Goal: Transaction & Acquisition: Purchase product/service

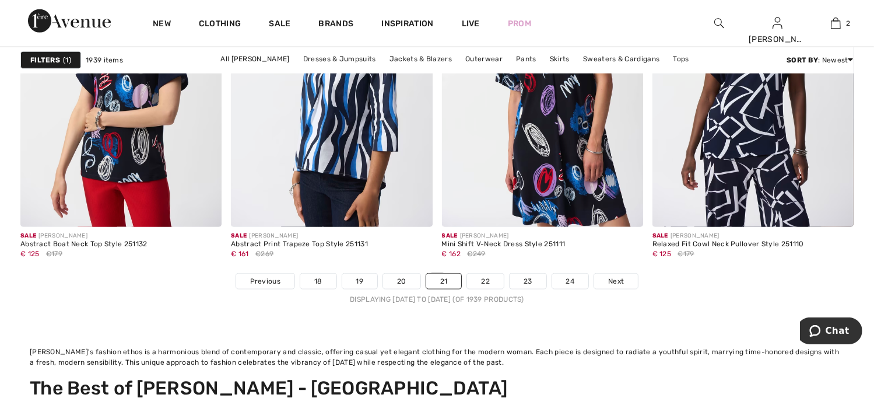
scroll to position [5644, 0]
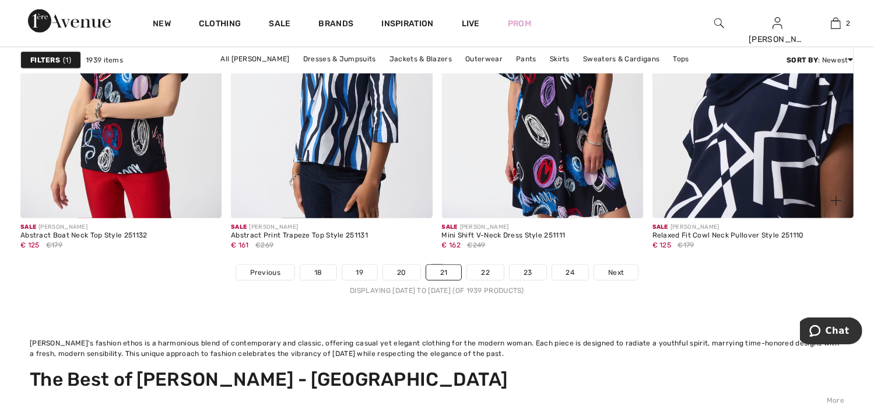
click at [774, 172] on img at bounding box center [752, 67] width 201 height 302
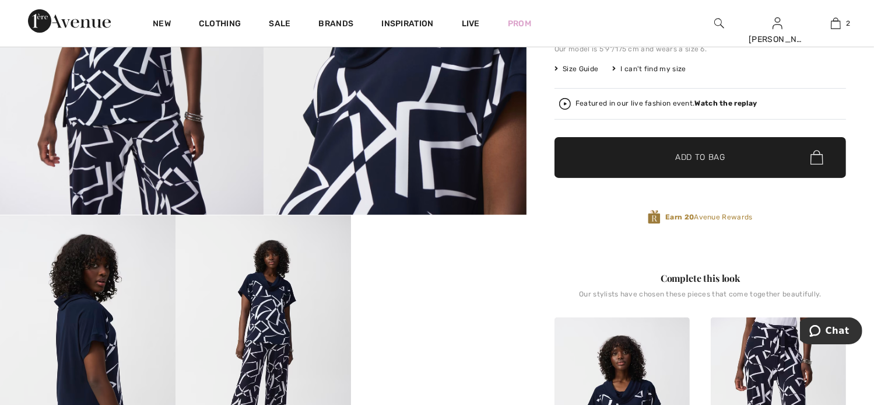
scroll to position [301, 0]
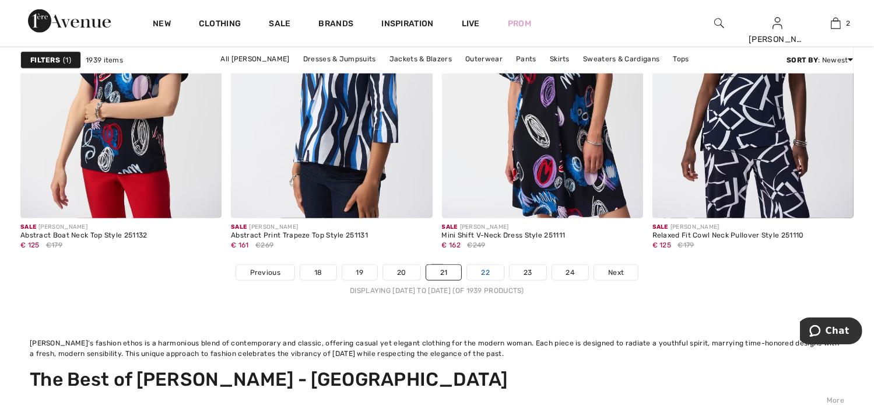
click at [489, 266] on link "22" at bounding box center [485, 272] width 37 height 15
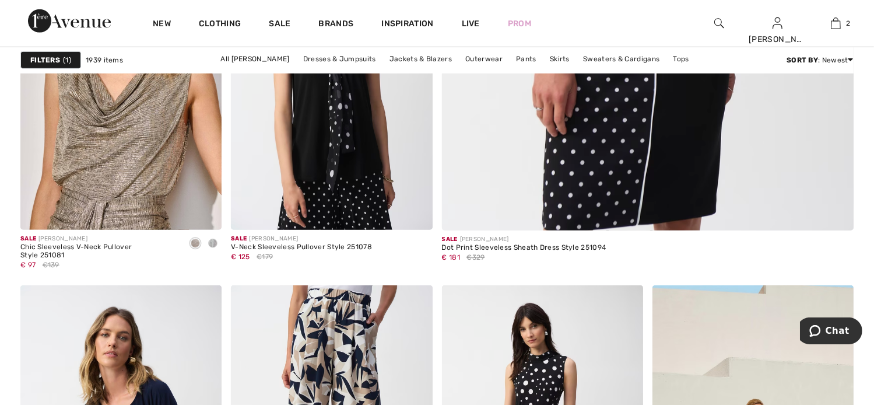
scroll to position [910, 0]
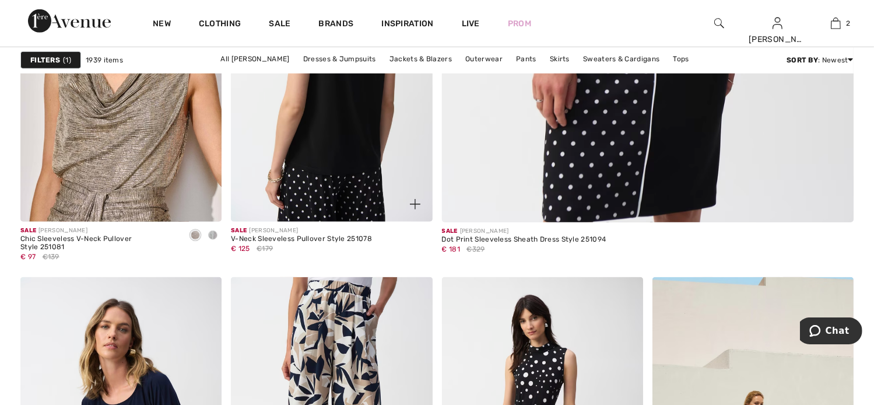
click at [319, 194] on img at bounding box center [331, 71] width 201 height 302
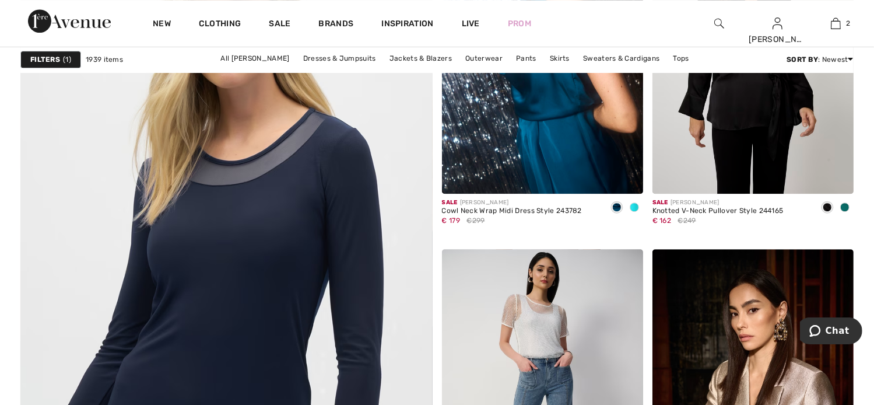
scroll to position [3468, 0]
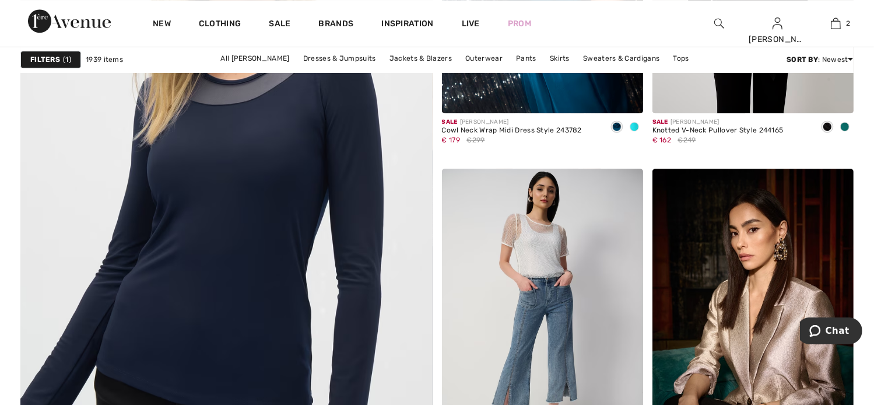
drag, startPoint x: 871, startPoint y: 230, endPoint x: 870, endPoint y: 250, distance: 19.8
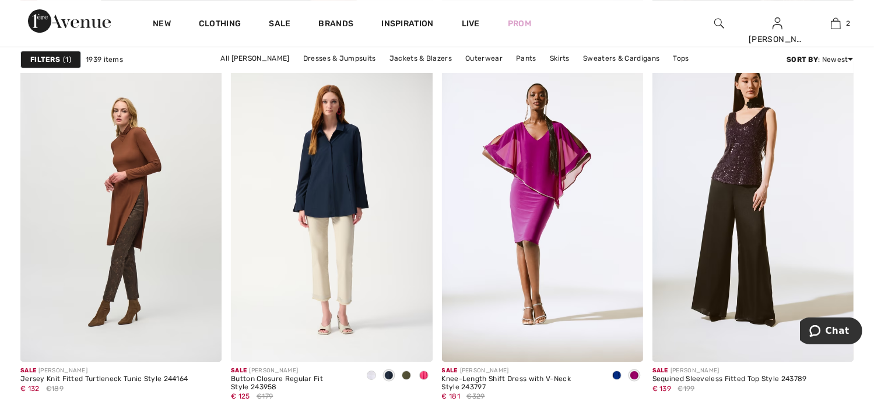
scroll to position [3942, 0]
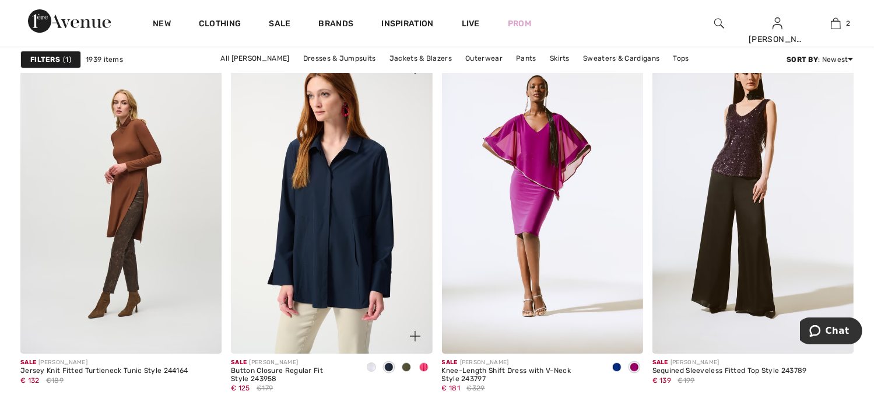
click at [325, 239] on img at bounding box center [331, 202] width 201 height 302
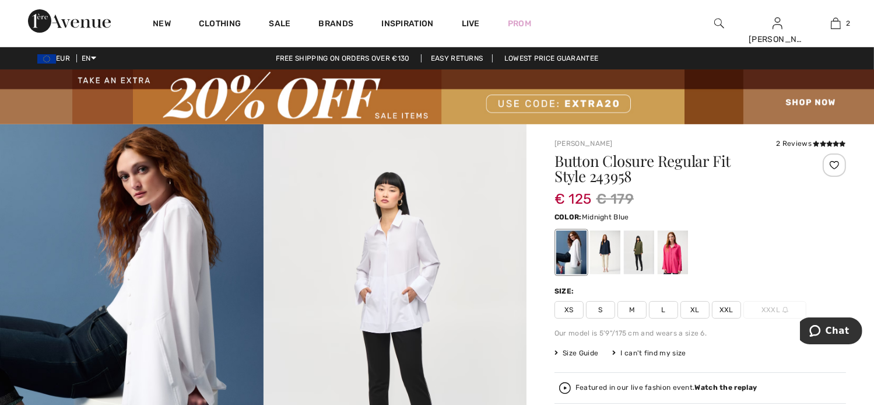
click at [600, 256] on div at bounding box center [605, 252] width 30 height 44
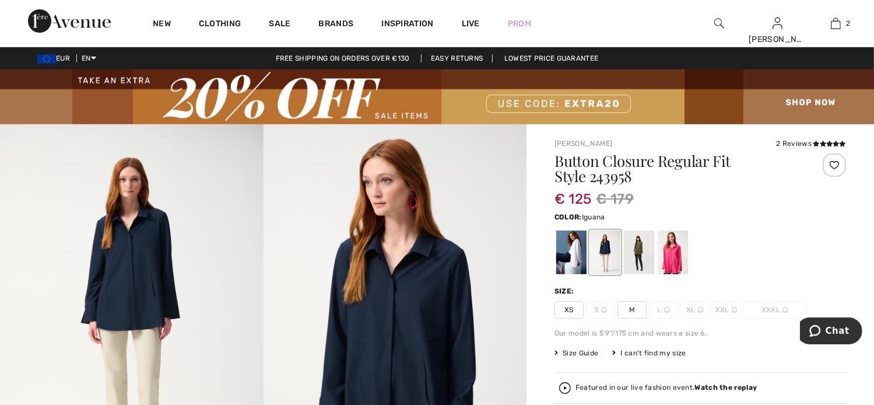
click at [634, 250] on div at bounding box center [639, 252] width 30 height 44
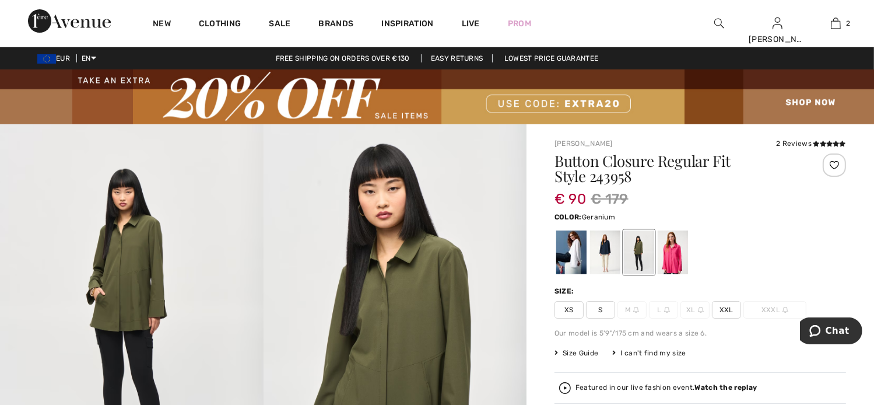
click at [673, 261] on div at bounding box center [672, 252] width 30 height 44
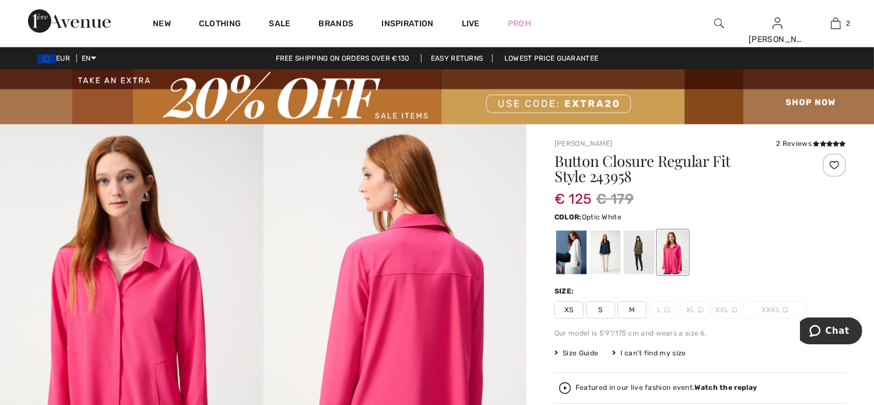
click at [567, 249] on div at bounding box center [571, 252] width 30 height 44
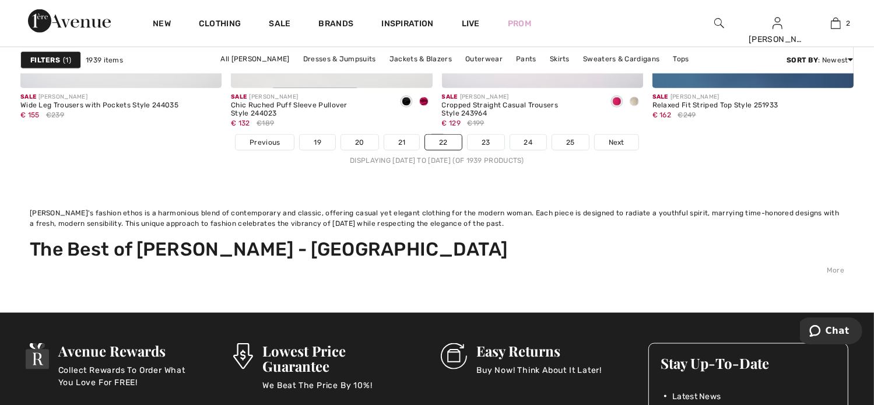
scroll to position [5782, 0]
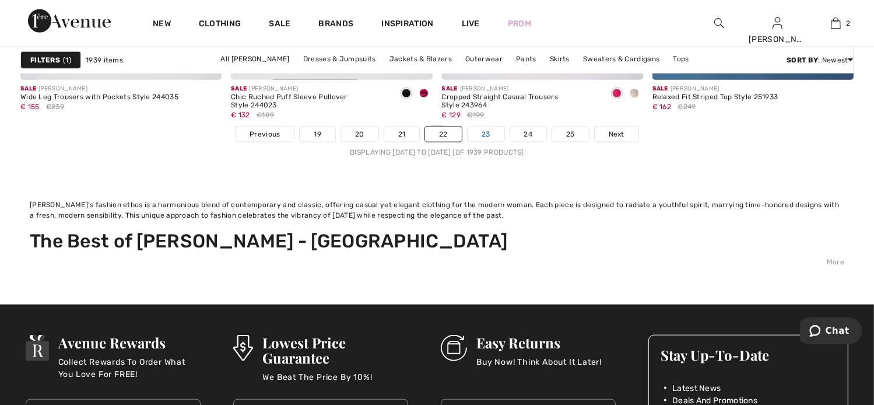
click at [480, 134] on link "23" at bounding box center [485, 133] width 37 height 15
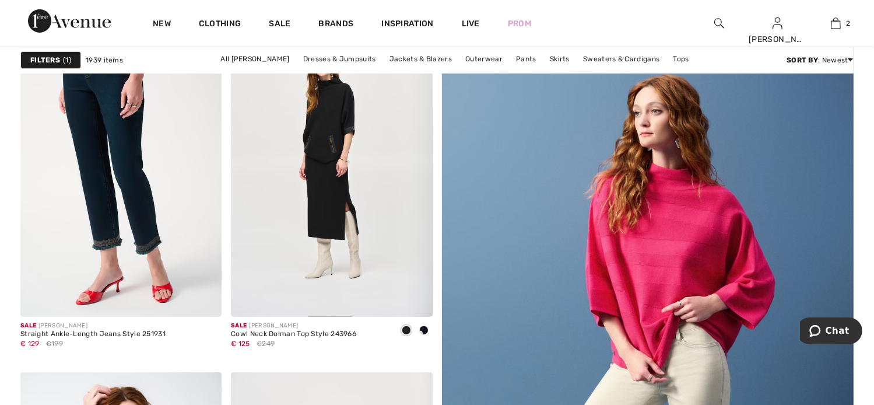
scroll to position [474, 0]
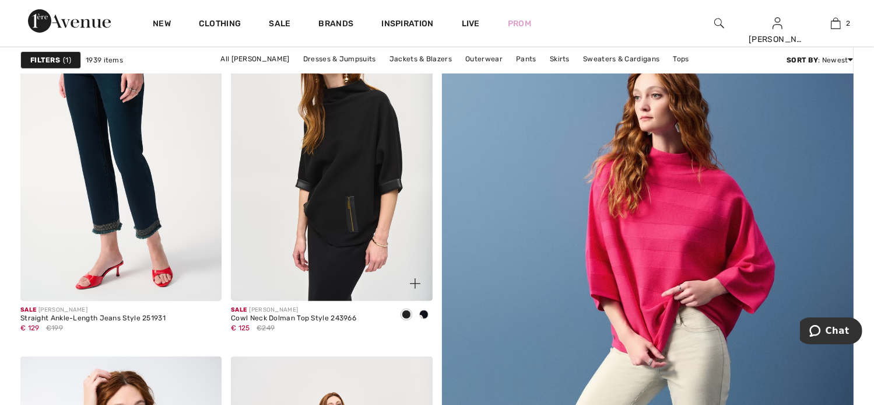
click at [360, 138] on img at bounding box center [331, 150] width 201 height 302
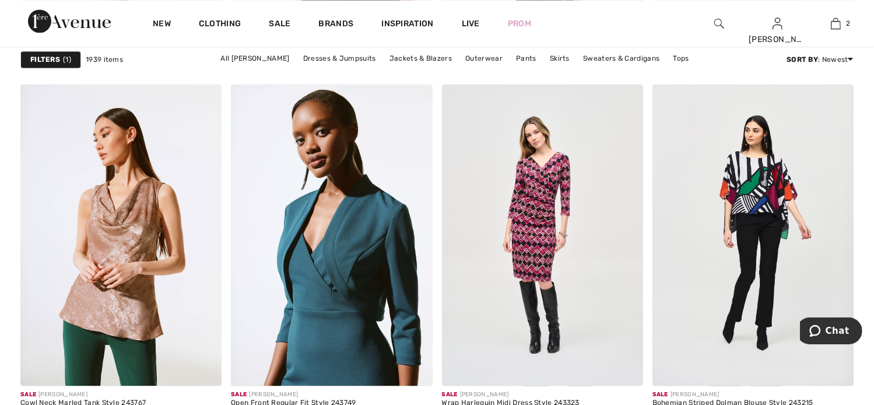
scroll to position [2401, 0]
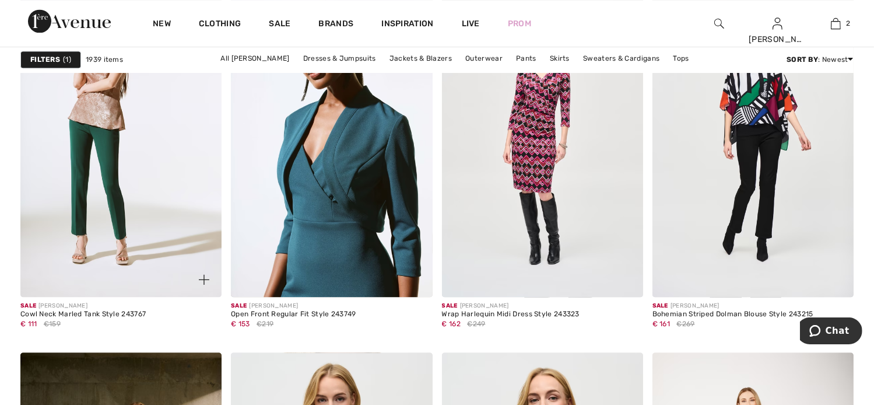
click at [111, 104] on img at bounding box center [120, 146] width 201 height 302
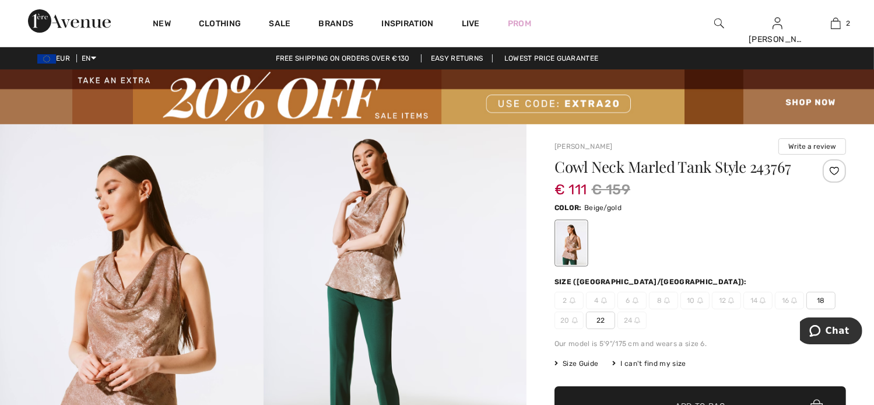
click at [580, 243] on div at bounding box center [571, 243] width 30 height 44
click at [383, 230] on img at bounding box center [394, 321] width 263 height 395
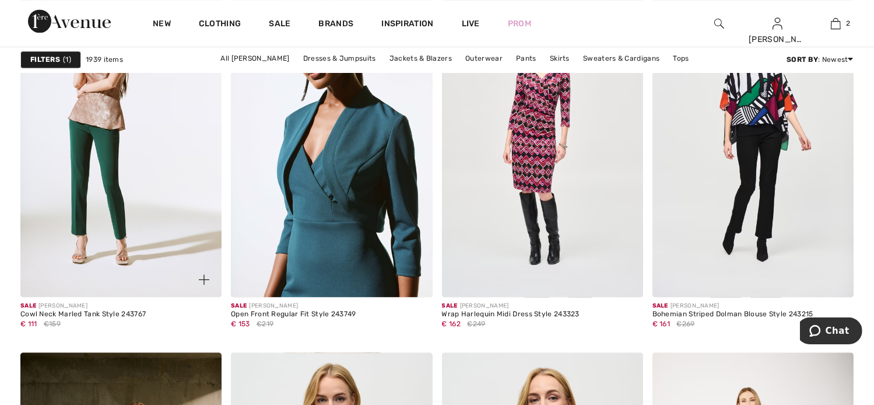
click at [117, 234] on img at bounding box center [120, 146] width 201 height 302
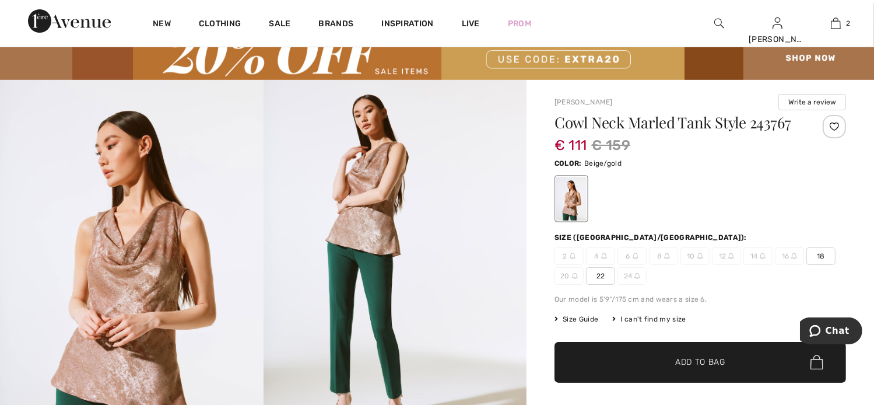
scroll to position [42, 0]
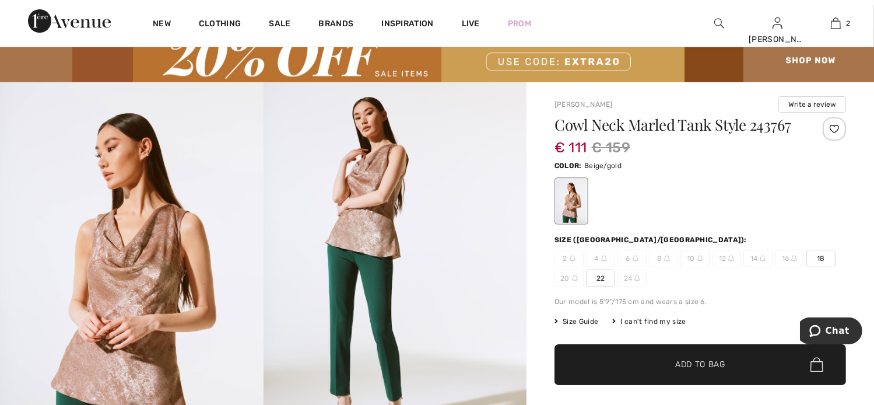
click at [653, 355] on span "✔ Added to Bag Add to Bag" at bounding box center [699, 364] width 291 height 41
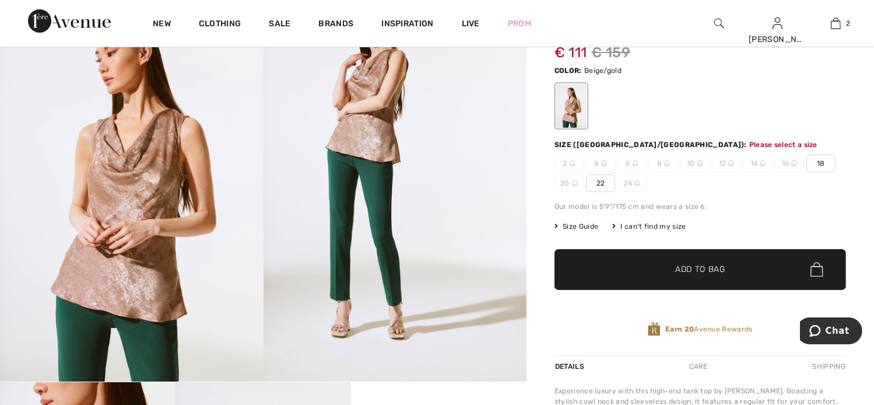
scroll to position [182, 0]
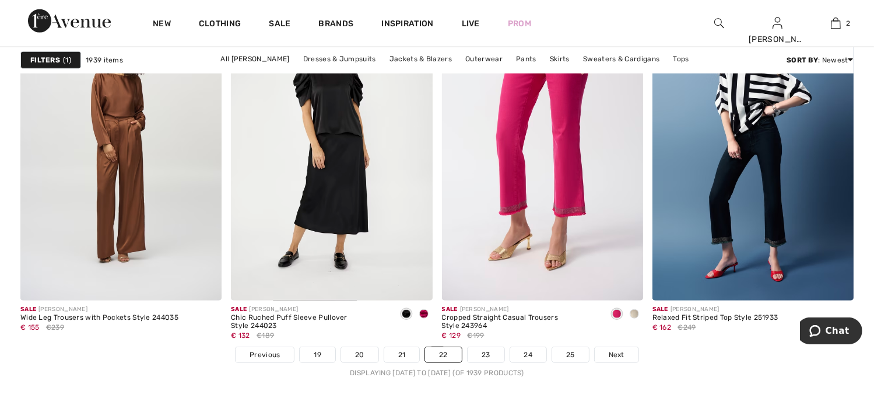
scroll to position [5530, 0]
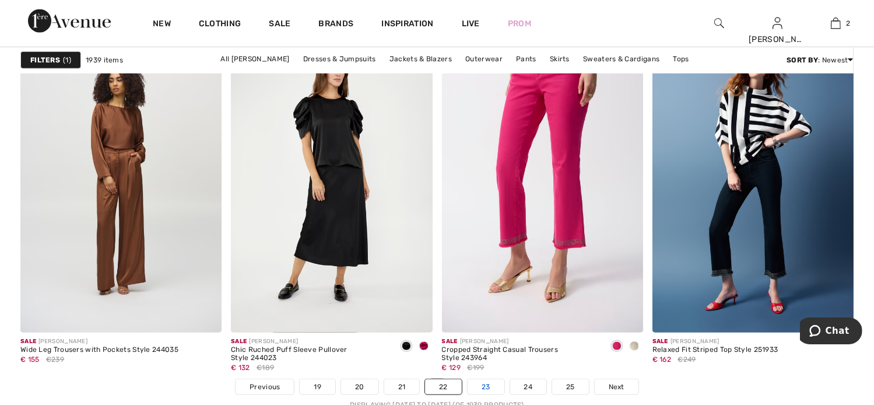
click at [488, 388] on link "23" at bounding box center [485, 386] width 37 height 15
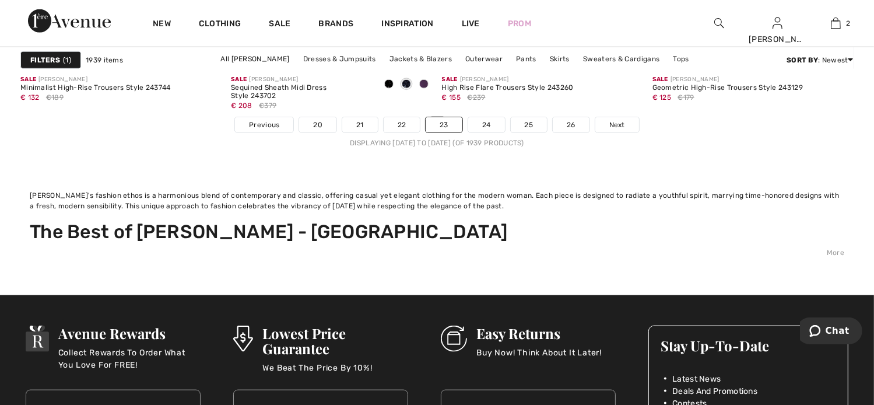
scroll to position [5767, 0]
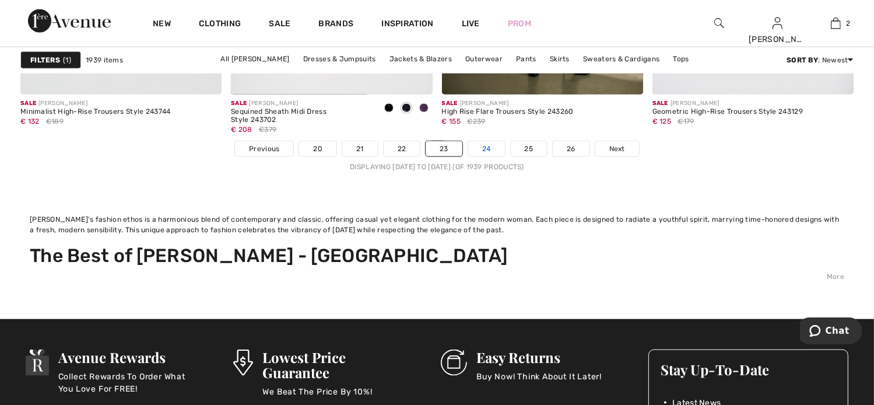
click at [487, 154] on link "24" at bounding box center [486, 148] width 37 height 15
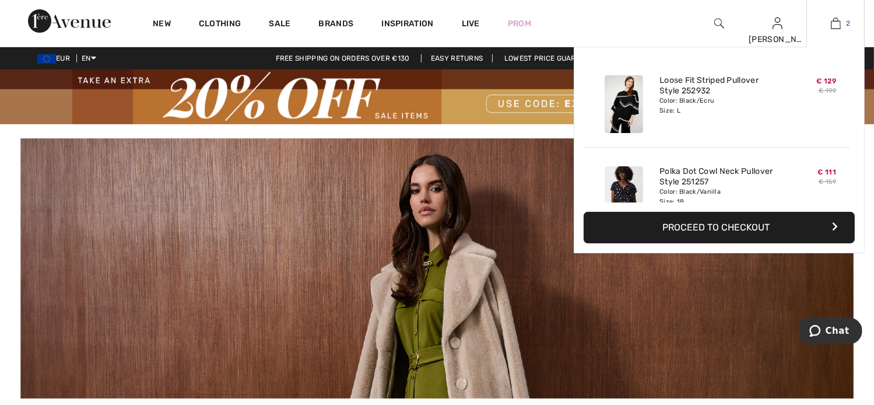
click at [828, 24] on link "2" at bounding box center [835, 23] width 57 height 14
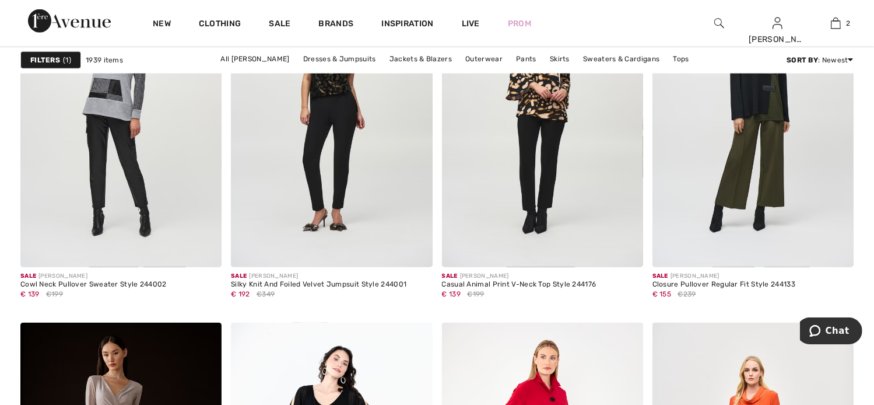
scroll to position [1215, 0]
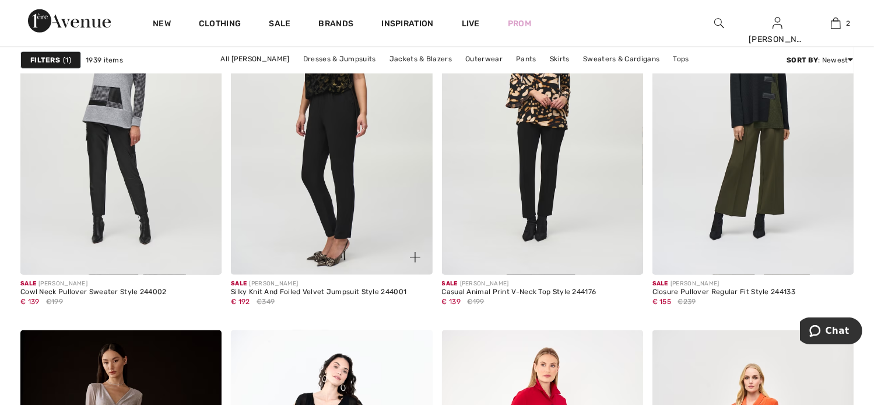
click at [354, 198] on img at bounding box center [331, 124] width 201 height 302
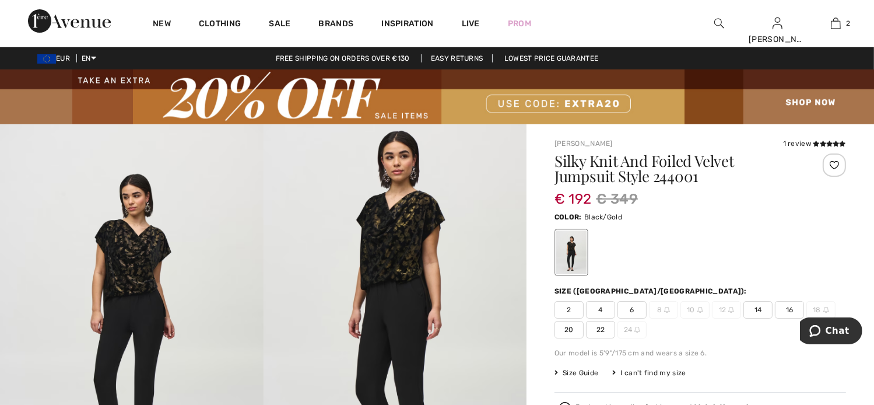
click at [270, 266] on img at bounding box center [394, 321] width 263 height 395
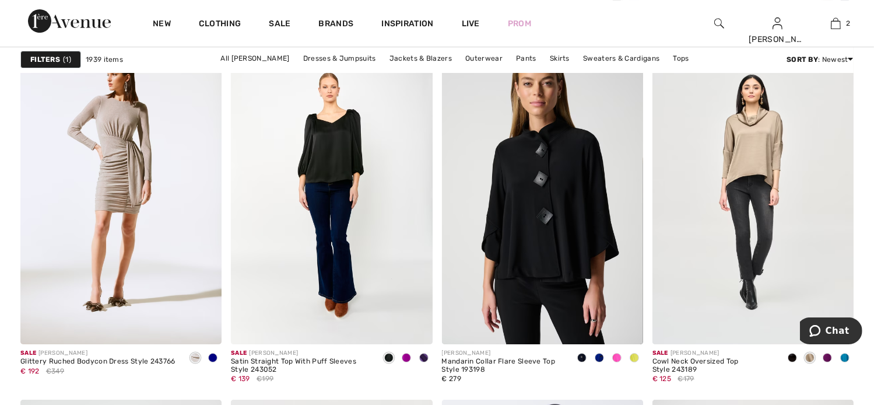
scroll to position [3959, 0]
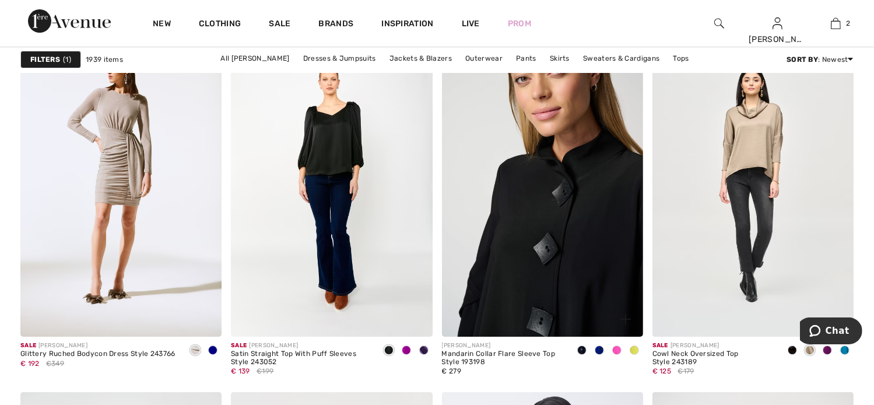
click at [547, 276] on img at bounding box center [542, 185] width 201 height 302
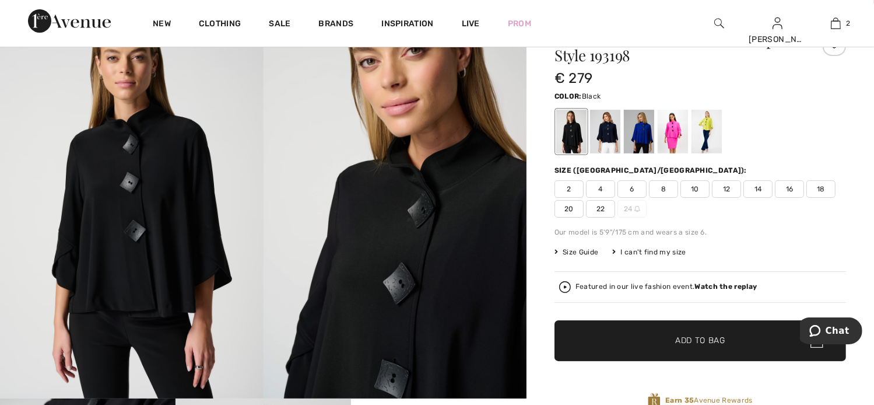
scroll to position [116, 0]
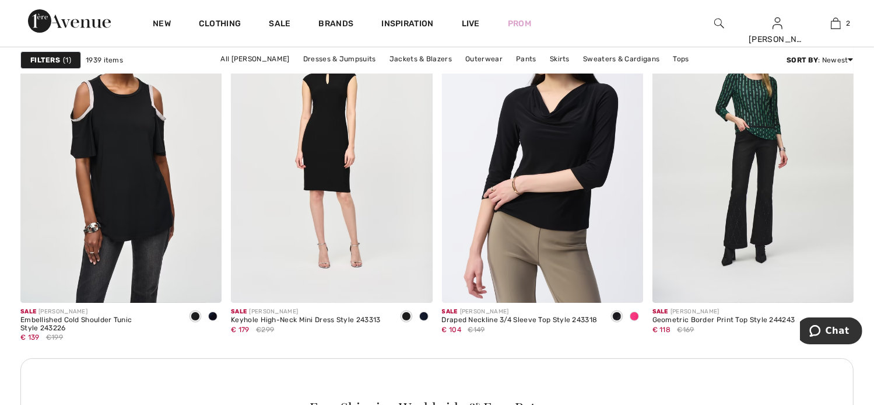
scroll to position [4358, 0]
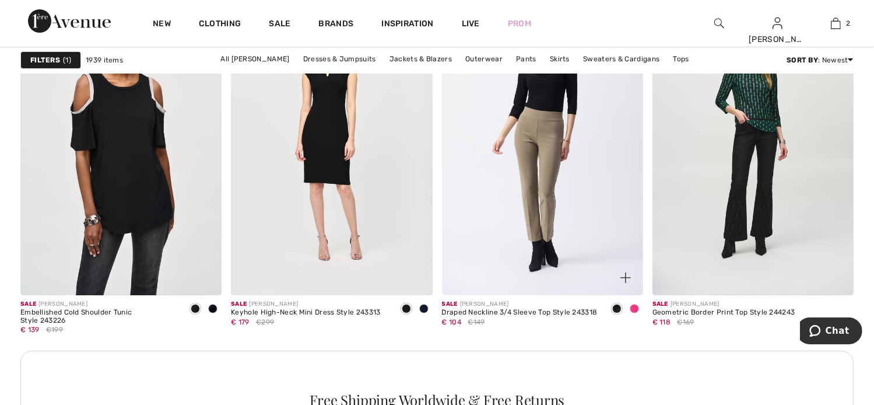
click at [534, 154] on img at bounding box center [542, 144] width 201 height 302
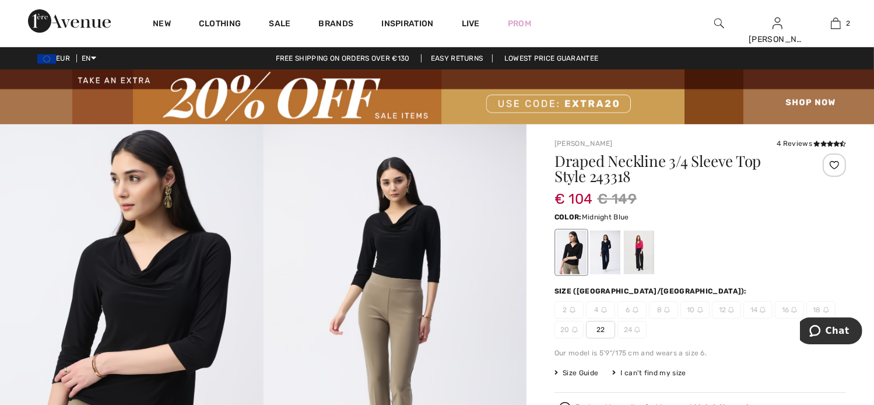
click at [611, 246] on div at bounding box center [605, 252] width 30 height 44
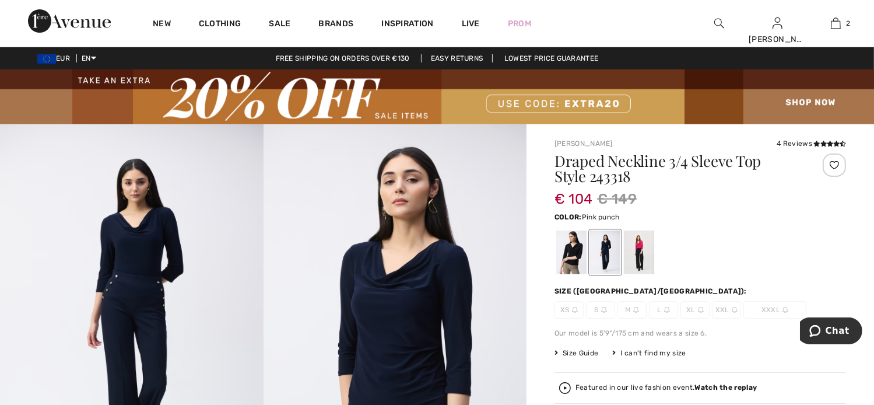
click at [645, 247] on div at bounding box center [639, 252] width 30 height 44
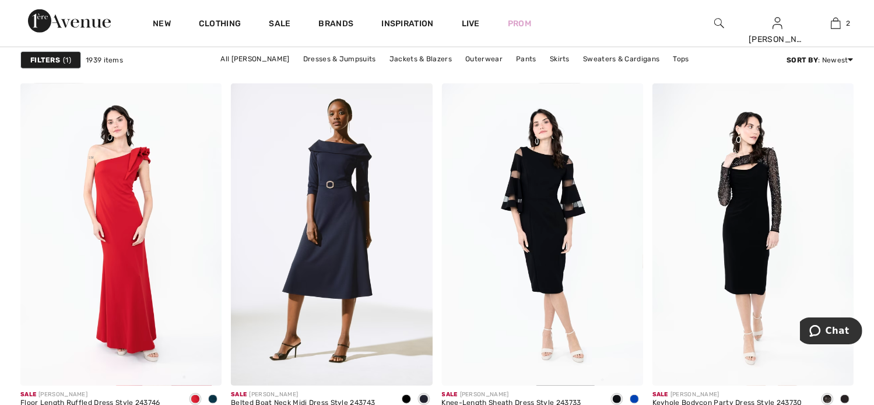
scroll to position [5509, 0]
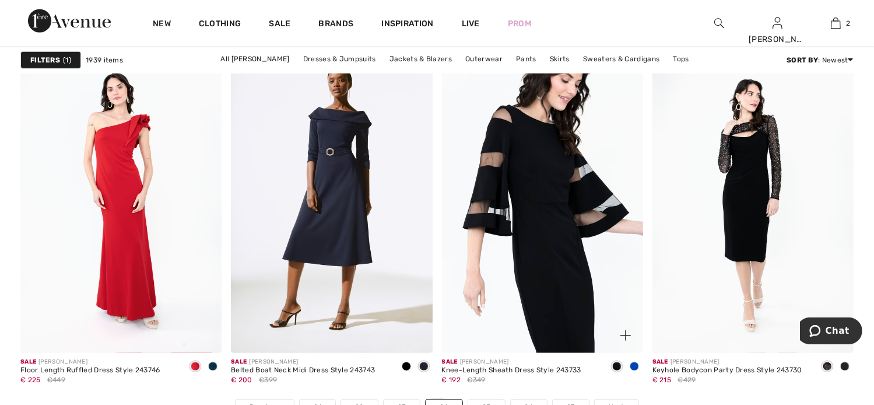
click at [534, 199] on img at bounding box center [542, 202] width 201 height 302
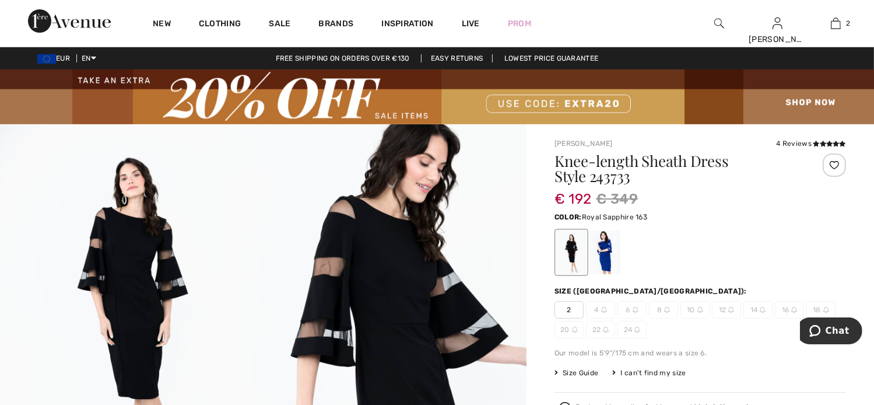
click at [602, 243] on div at bounding box center [605, 252] width 30 height 44
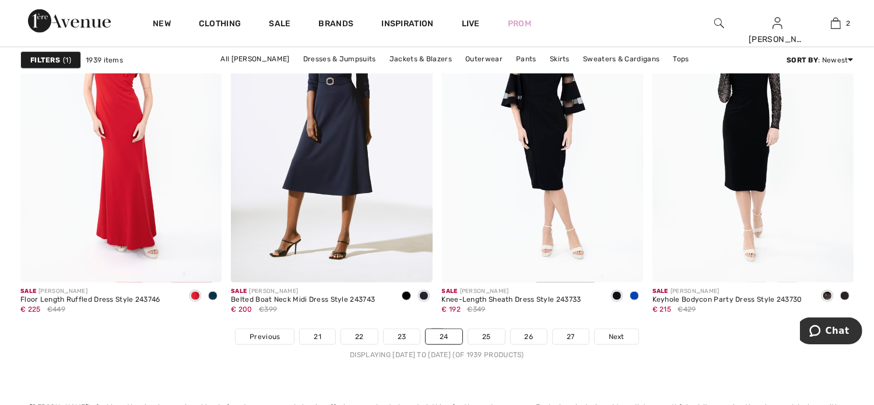
scroll to position [5539, 0]
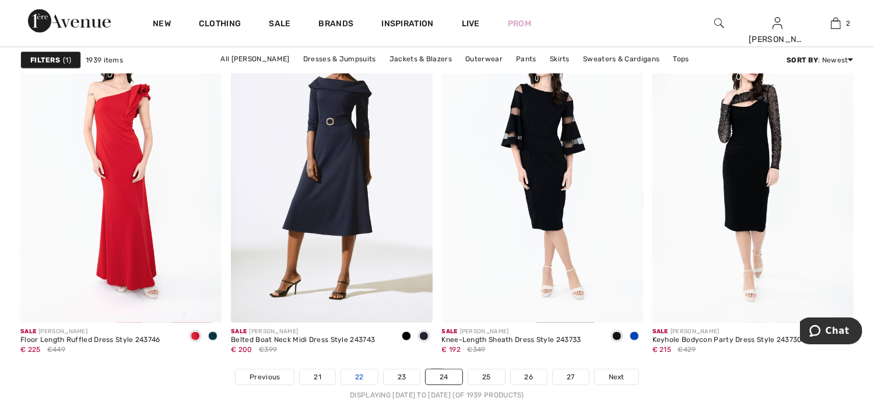
click at [363, 369] on link "22" at bounding box center [359, 376] width 37 height 15
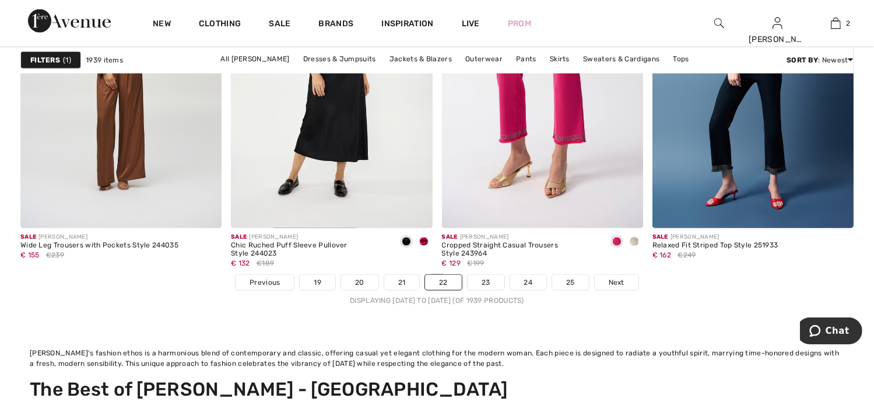
scroll to position [5650, 0]
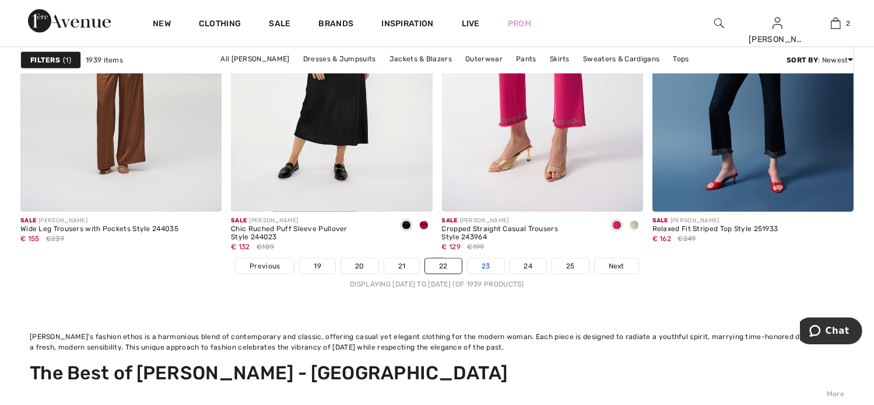
click at [482, 265] on link "23" at bounding box center [485, 265] width 37 height 15
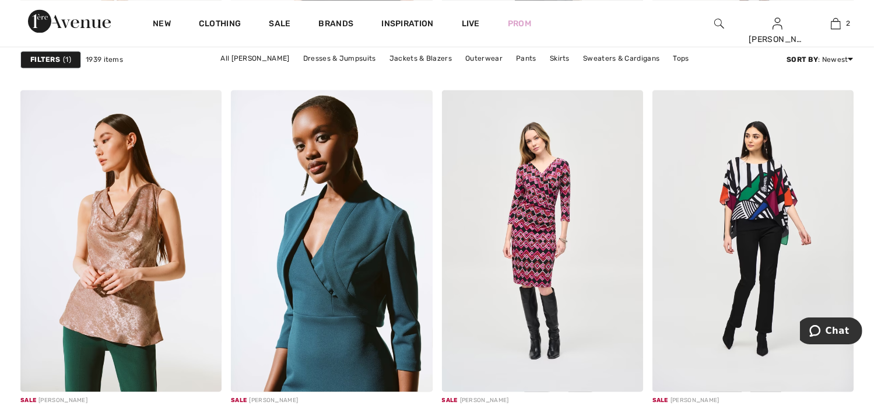
scroll to position [2323, 0]
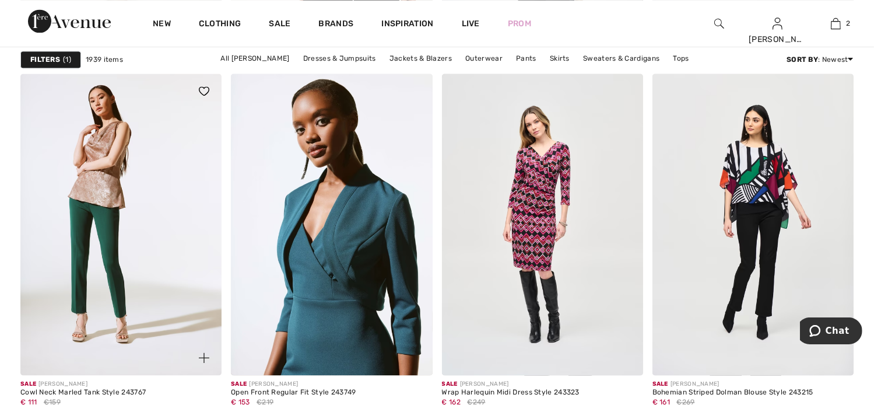
click at [136, 209] on img at bounding box center [120, 224] width 201 height 302
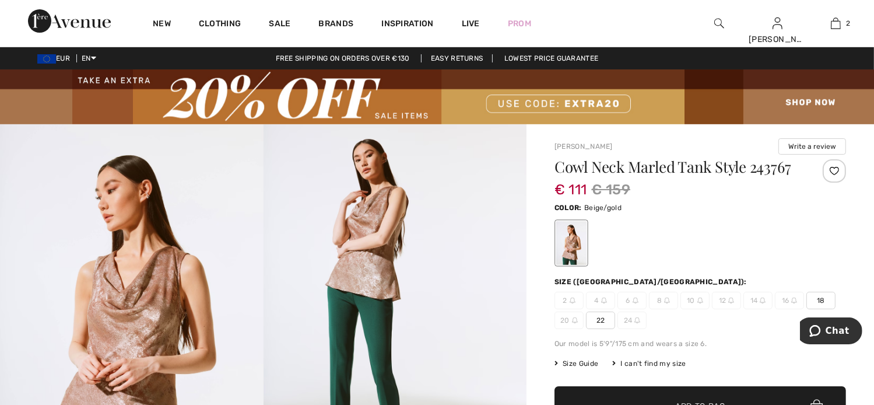
click at [824, 293] on span "18" at bounding box center [820, 299] width 29 height 17
click at [737, 392] on span "✔ Added to Bag Add to Bag" at bounding box center [699, 406] width 291 height 41
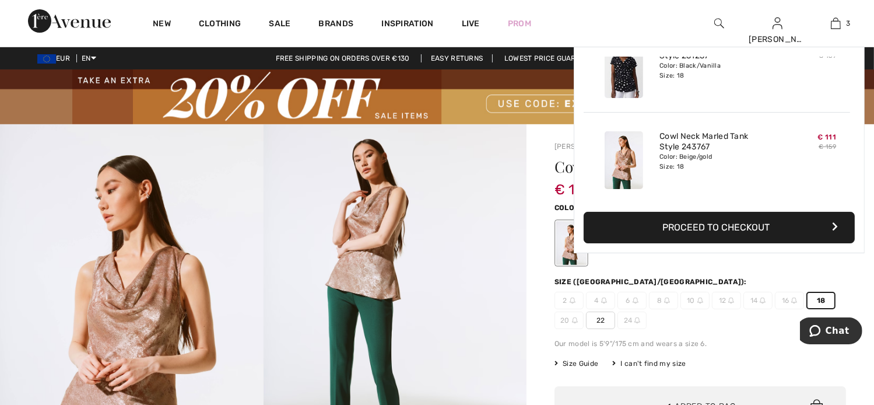
scroll to position [126, 0]
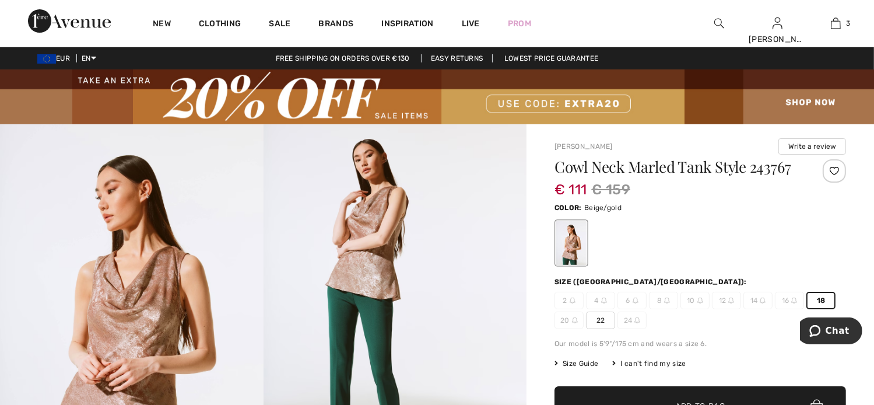
click at [793, 237] on div at bounding box center [699, 243] width 291 height 48
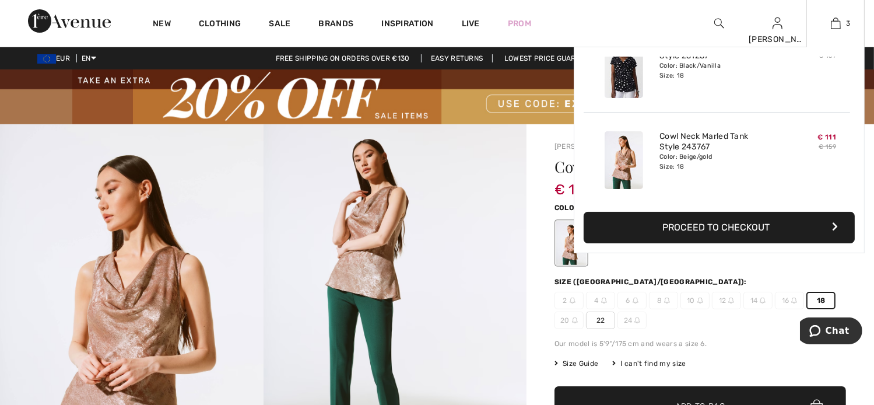
click at [840, 32] on div "3 Added to Bag Joseph Ribkoff Loose Fit Striped Pullover Style 252932 € 129 € 1…" at bounding box center [835, 23] width 58 height 47
click at [837, 22] on img at bounding box center [836, 23] width 10 height 14
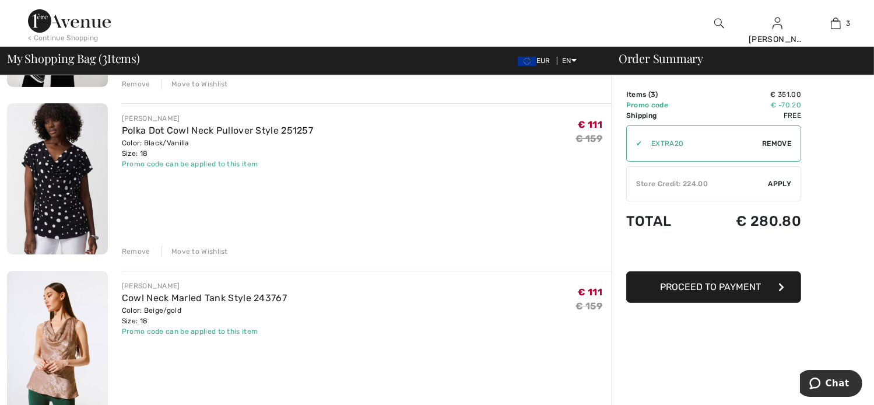
scroll to position [226, 0]
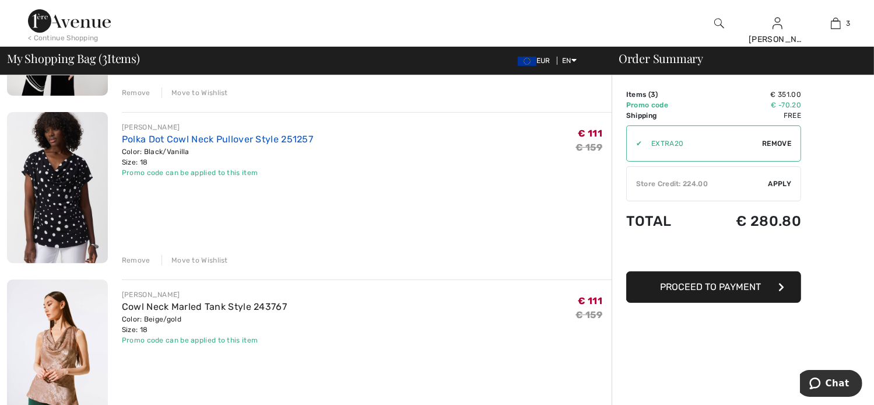
click at [159, 142] on link "Polka Dot Cowl Neck Pullover Style 251257" at bounding box center [217, 138] width 191 height 11
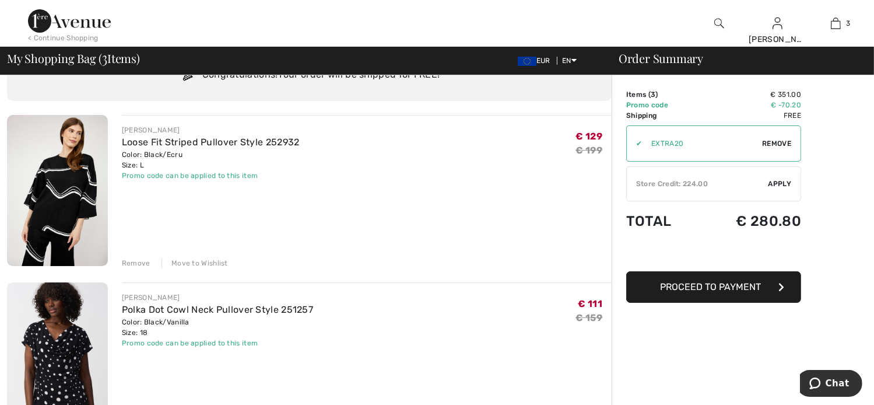
scroll to position [54, 0]
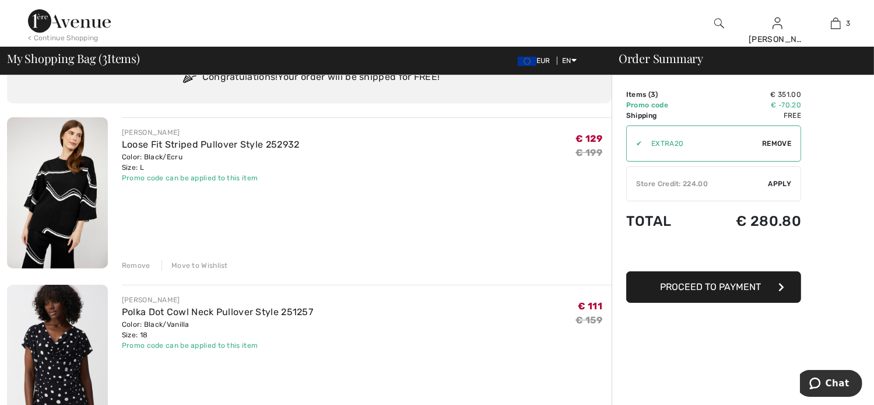
click at [69, 207] on img at bounding box center [57, 192] width 101 height 151
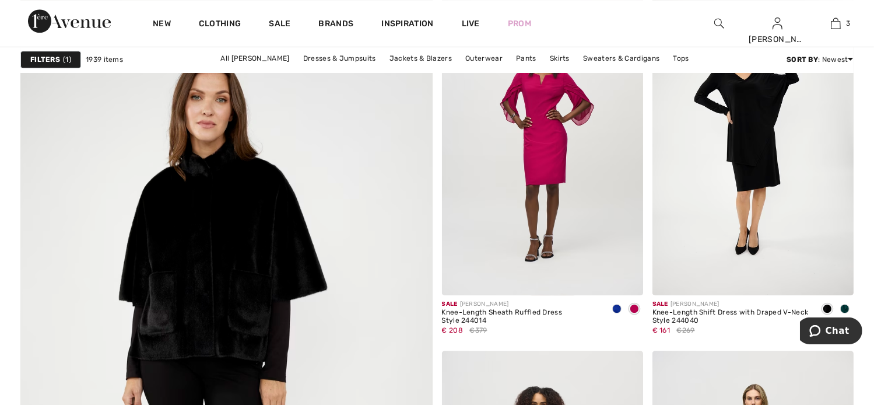
scroll to position [3270, 0]
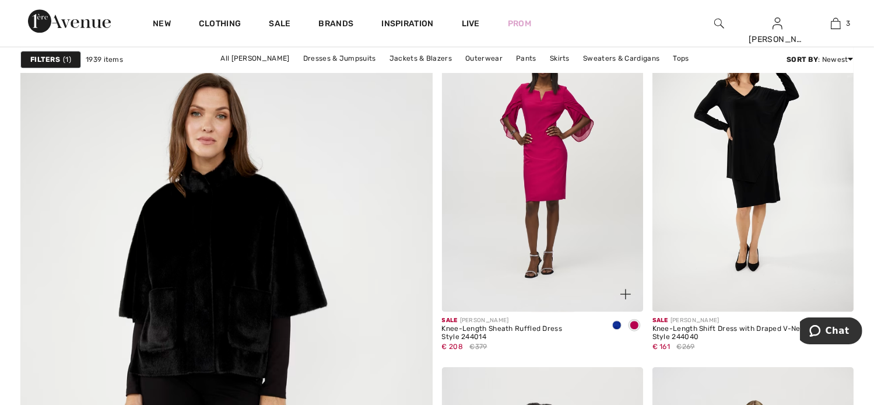
click at [614, 323] on span at bounding box center [616, 324] width 9 height 9
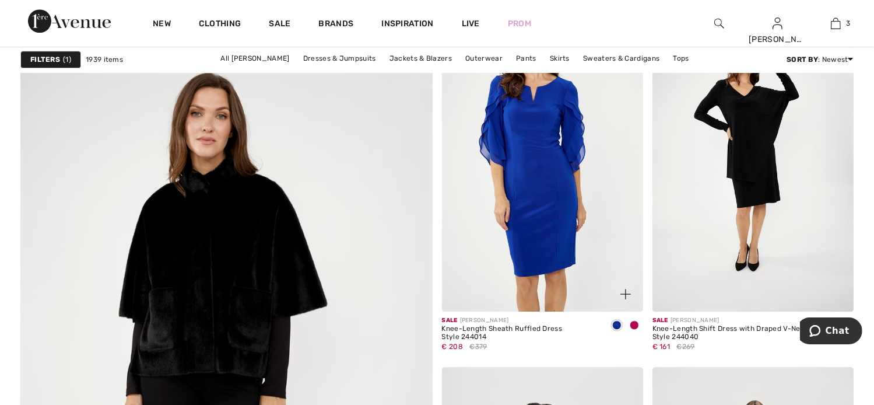
click at [560, 214] on img at bounding box center [542, 160] width 201 height 302
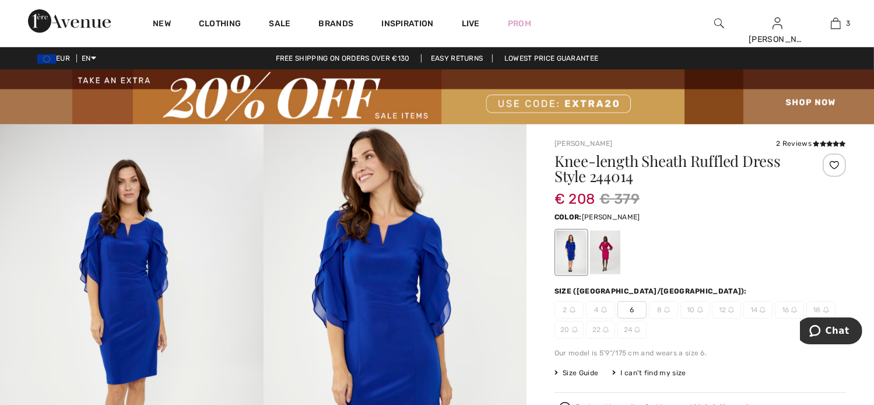
click at [607, 250] on div at bounding box center [605, 252] width 30 height 44
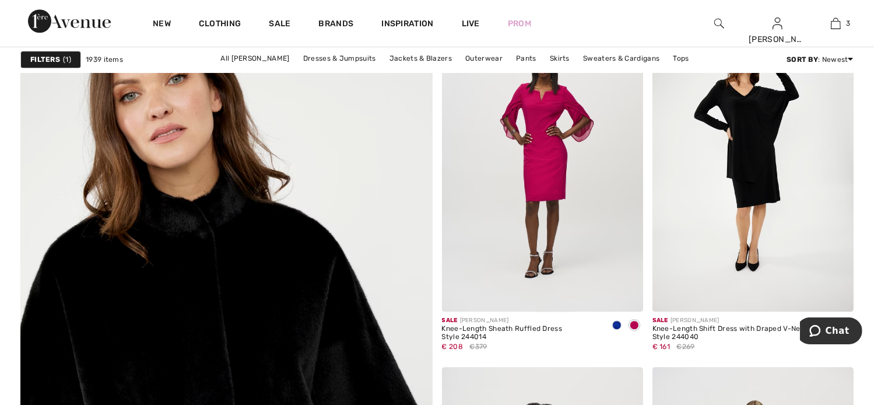
click at [220, 291] on img at bounding box center [226, 379] width 494 height 741
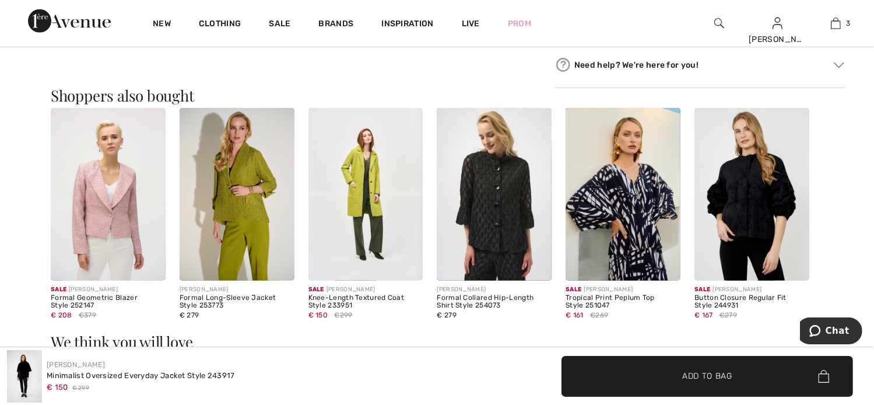
scroll to position [765, 0]
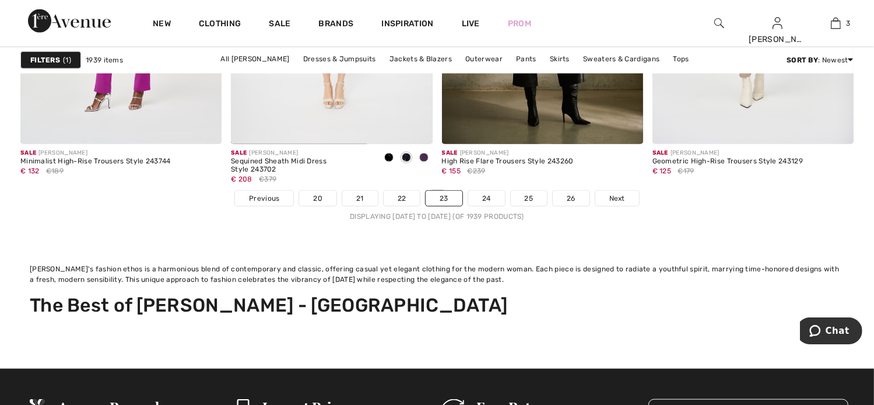
scroll to position [5702, 0]
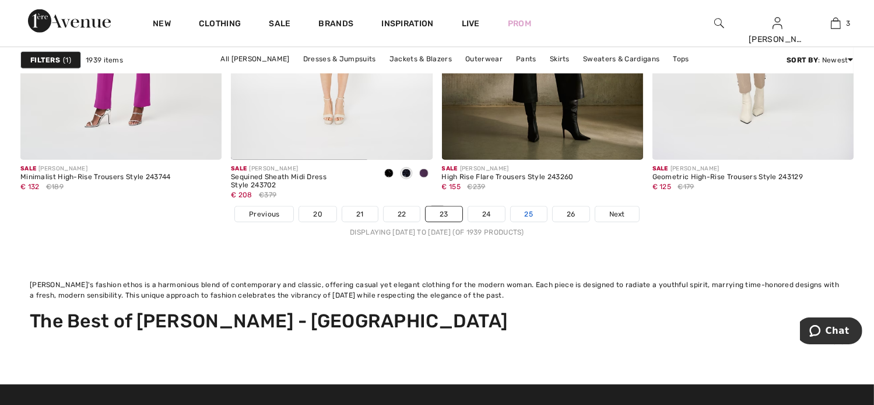
click at [527, 210] on link "25" at bounding box center [529, 213] width 37 height 15
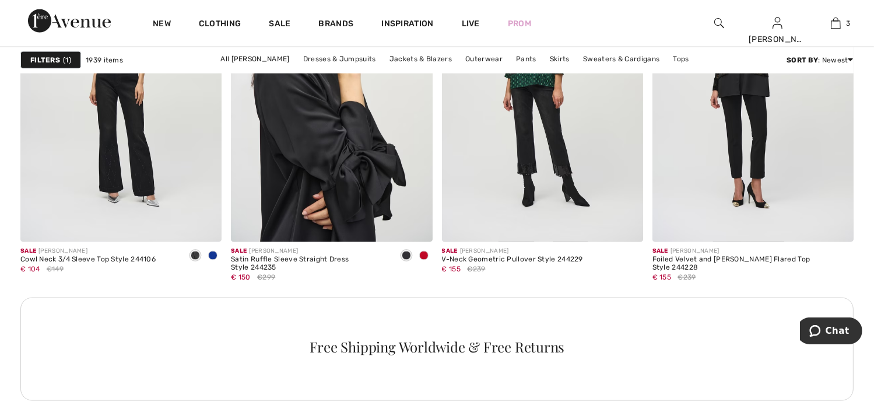
scroll to position [1596, 0]
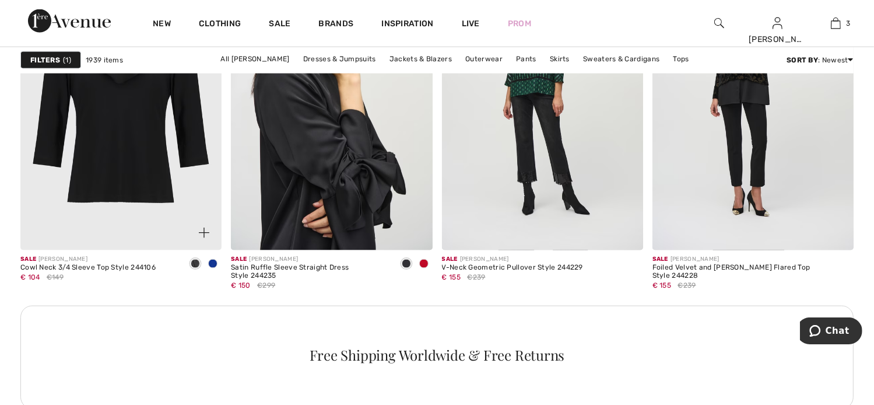
click at [153, 108] on img at bounding box center [120, 99] width 201 height 302
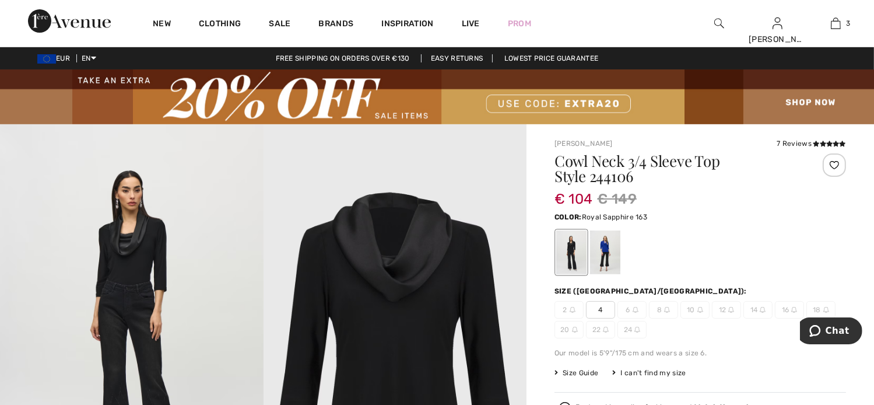
click at [602, 257] on div at bounding box center [605, 252] width 30 height 44
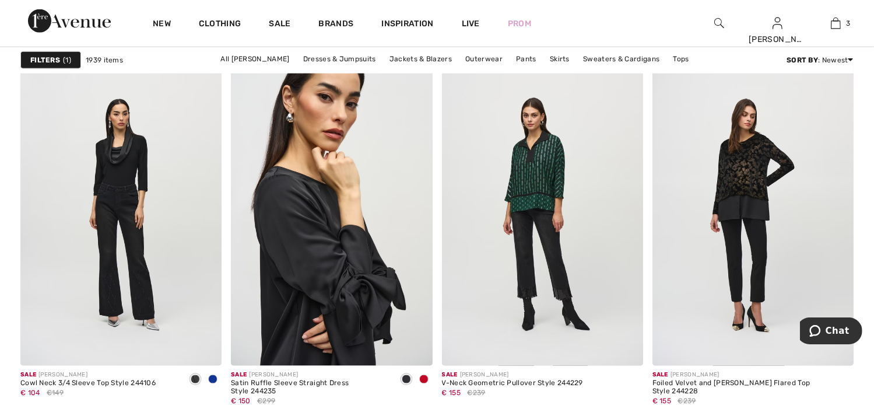
scroll to position [1490, 0]
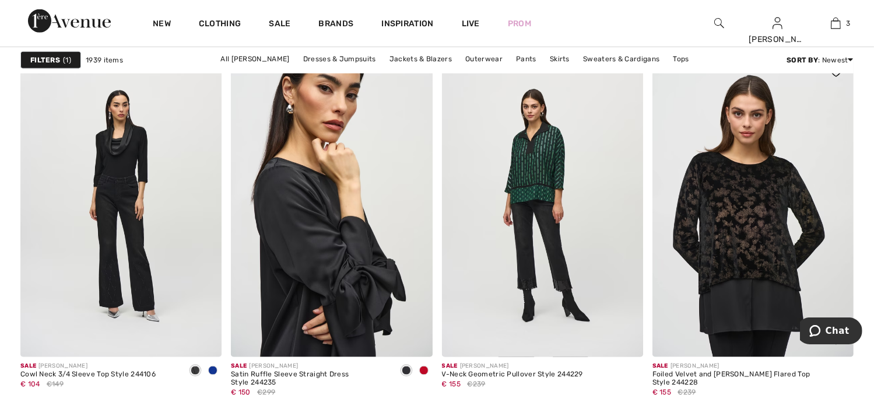
click at [789, 165] on img at bounding box center [752, 206] width 201 height 302
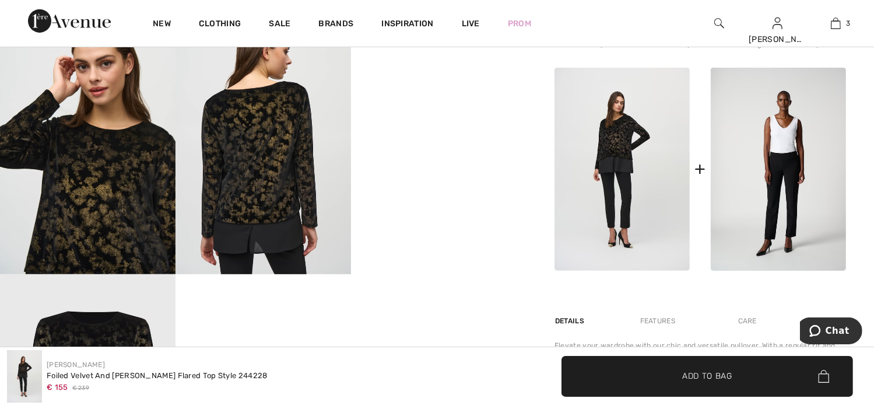
scroll to position [494, 0]
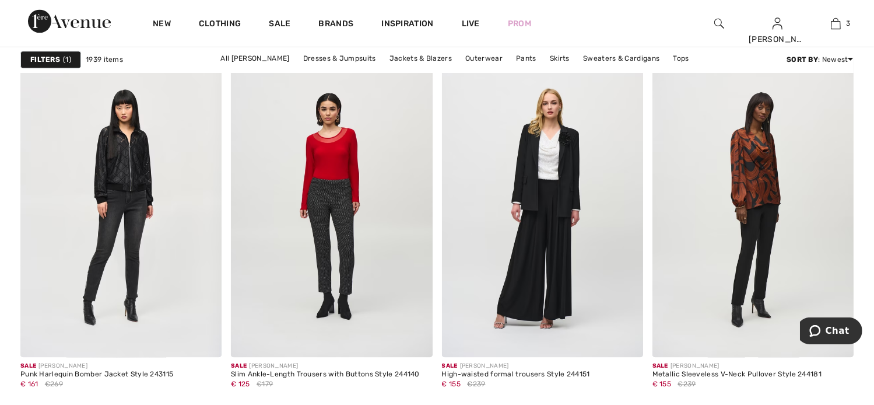
scroll to position [2683, 0]
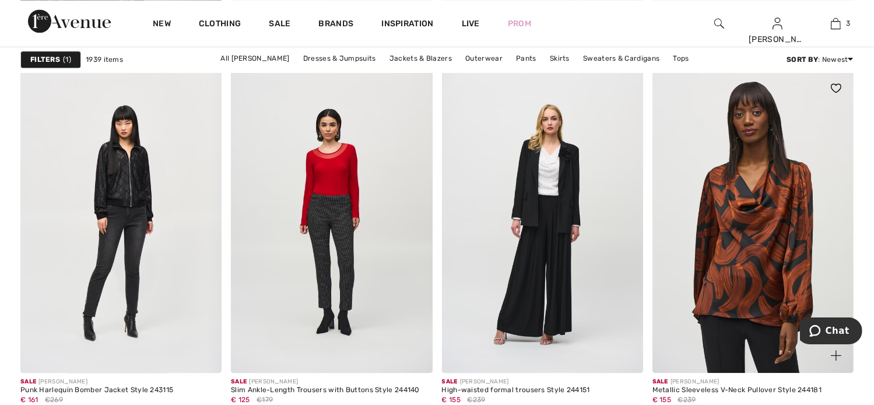
click at [744, 202] on img at bounding box center [752, 222] width 201 height 302
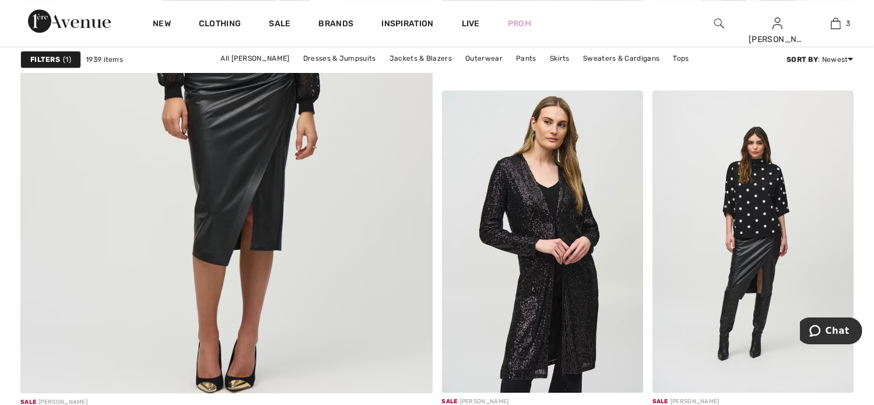
scroll to position [3537, 0]
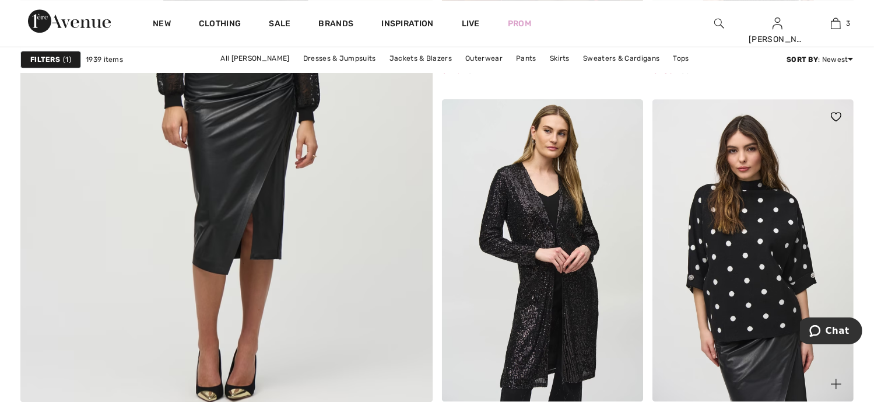
click at [754, 223] on img at bounding box center [752, 250] width 201 height 302
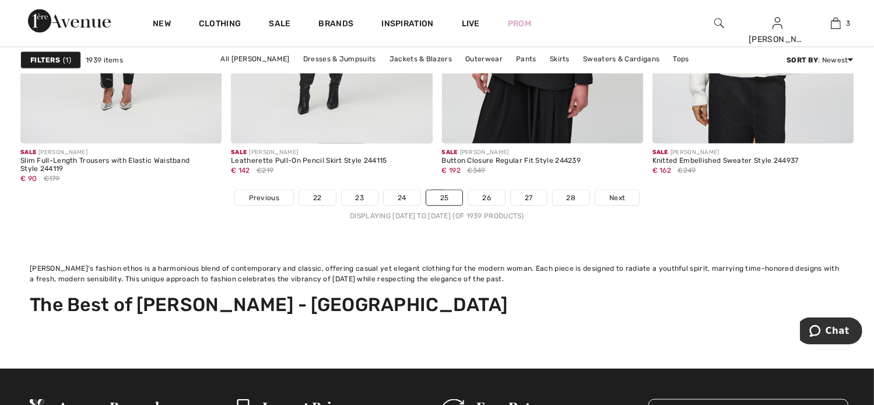
scroll to position [5738, 0]
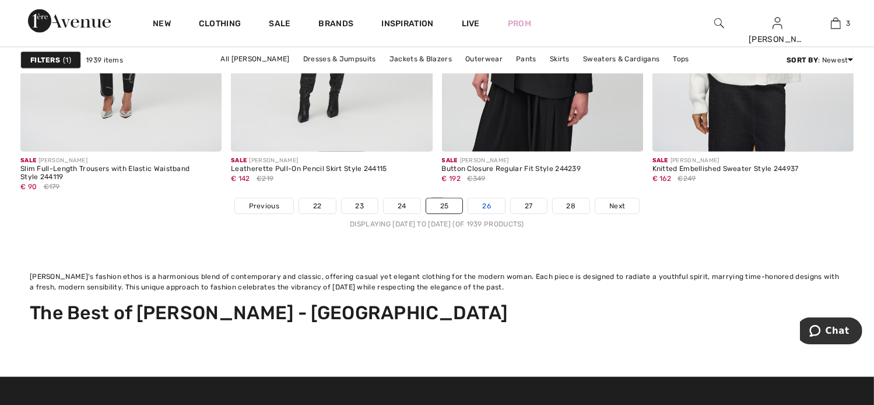
click at [484, 198] on link "26" at bounding box center [486, 205] width 37 height 15
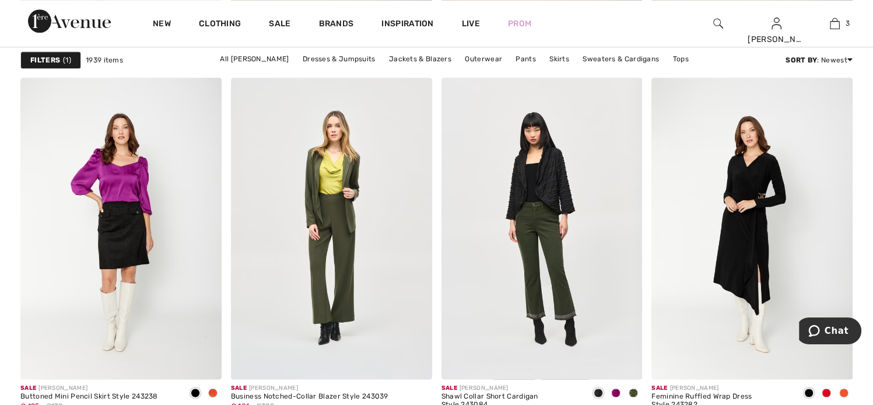
scroll to position [1473, 0]
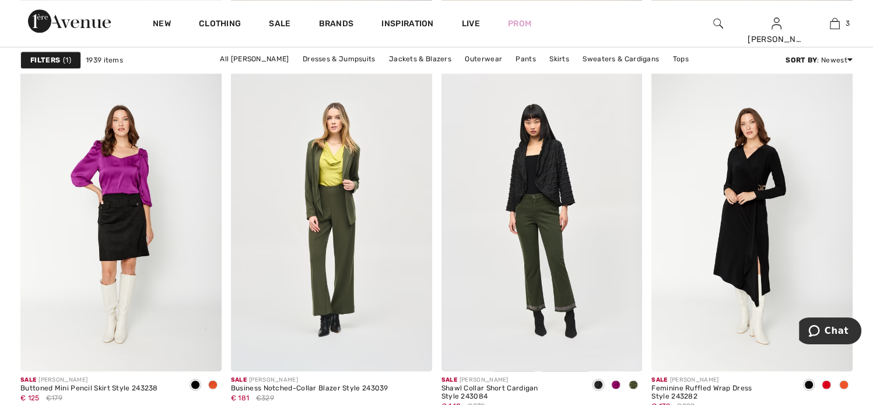
drag, startPoint x: 872, startPoint y: 116, endPoint x: 871, endPoint y: 136, distance: 19.9
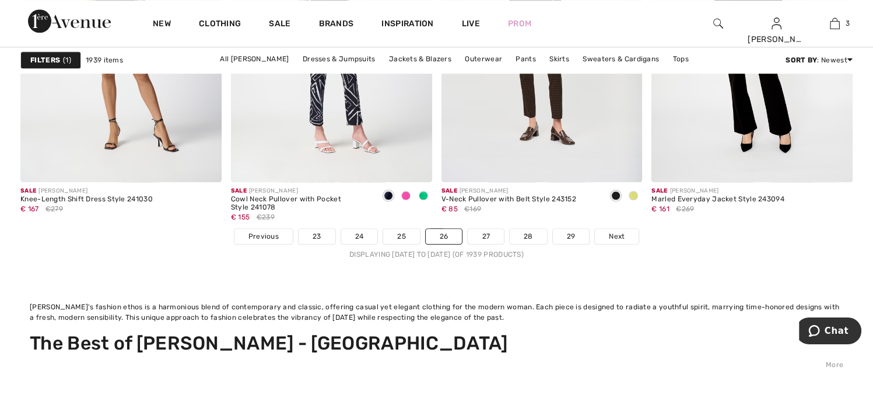
scroll to position [5633, 0]
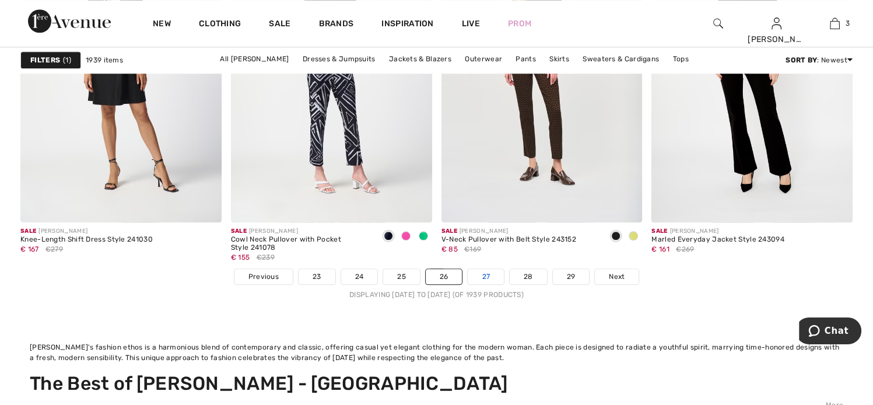
click at [483, 273] on link "27" at bounding box center [485, 276] width 36 height 15
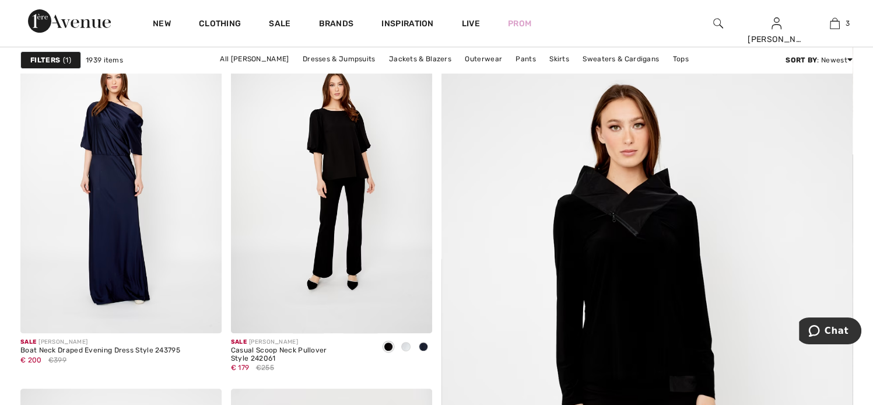
scroll to position [434, 0]
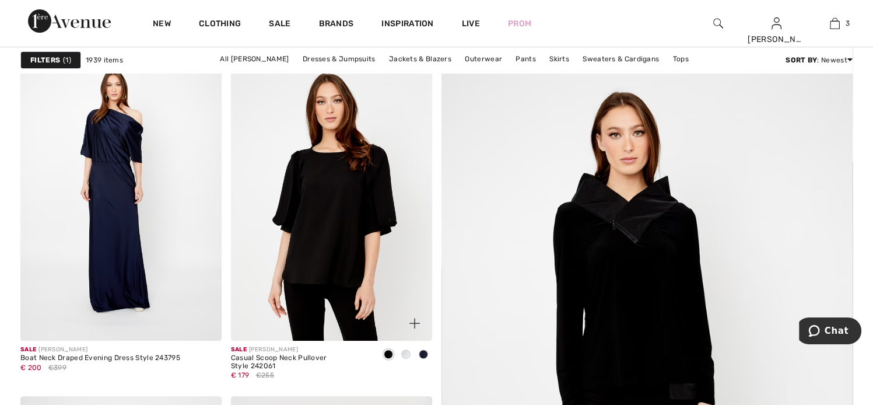
click at [350, 175] on img at bounding box center [331, 189] width 201 height 301
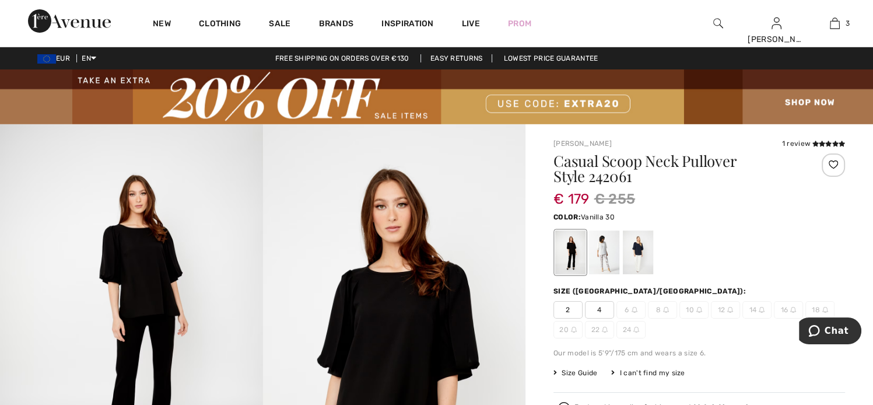
drag, startPoint x: 0, startPoint y: 0, endPoint x: 602, endPoint y: 251, distance: 651.9
click at [602, 251] on div at bounding box center [604, 252] width 30 height 44
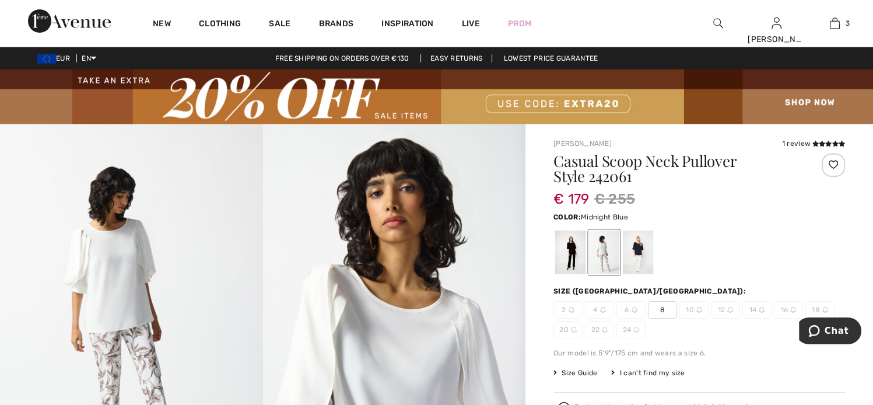
click at [634, 257] on div at bounding box center [637, 252] width 30 height 44
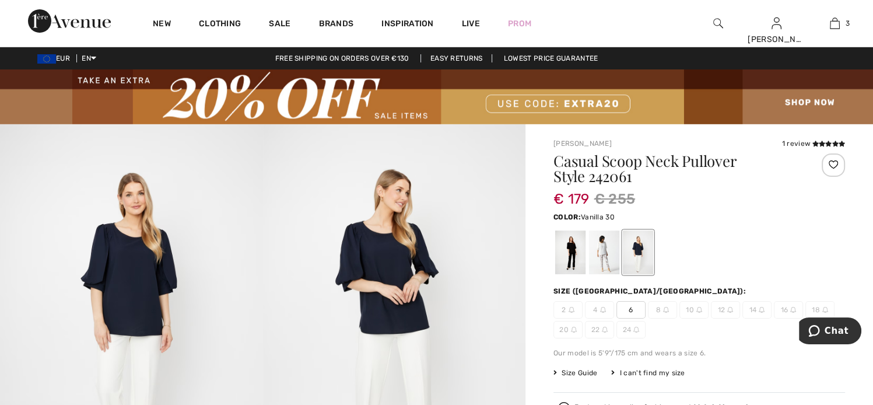
click at [595, 261] on div at bounding box center [604, 252] width 30 height 44
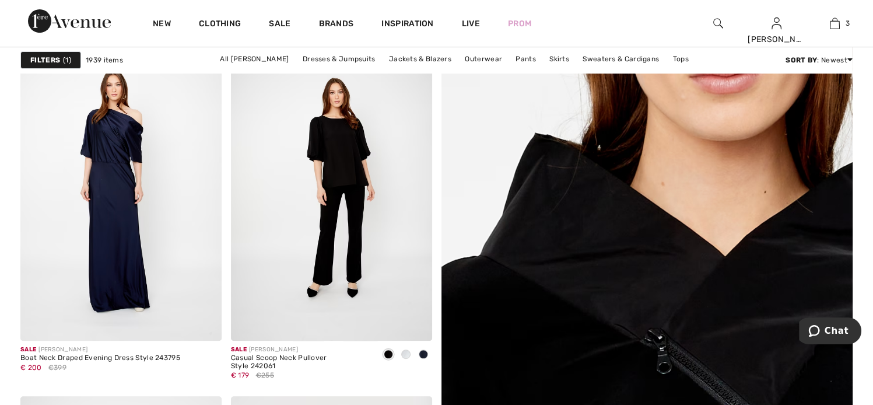
click at [641, 351] on img at bounding box center [647, 409] width 494 height 740
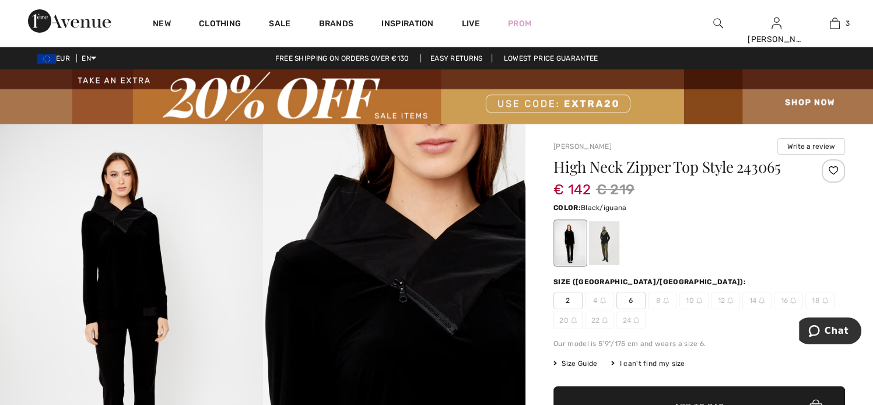
click at [594, 244] on div at bounding box center [604, 243] width 30 height 44
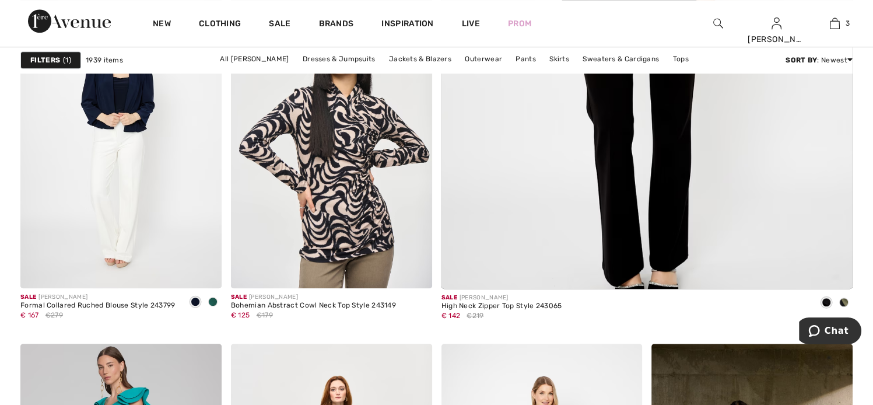
scroll to position [851, 0]
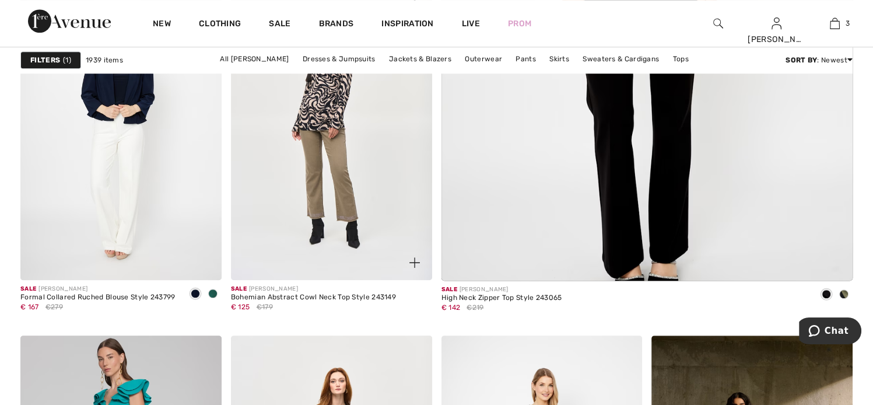
click at [319, 103] on img at bounding box center [331, 128] width 201 height 301
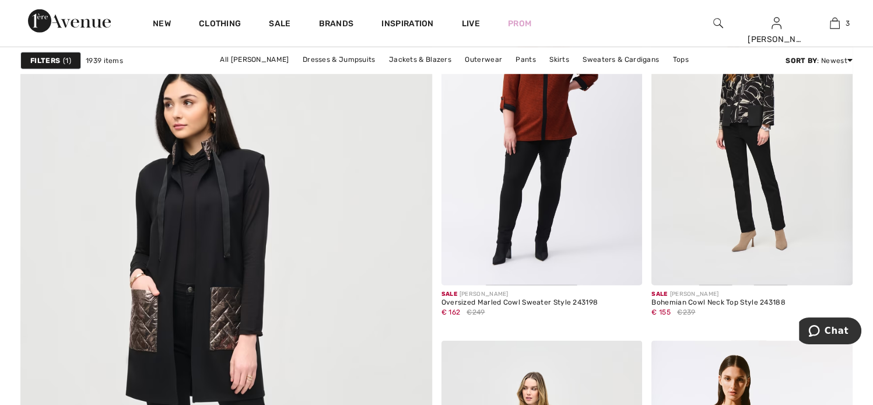
scroll to position [3276, 0]
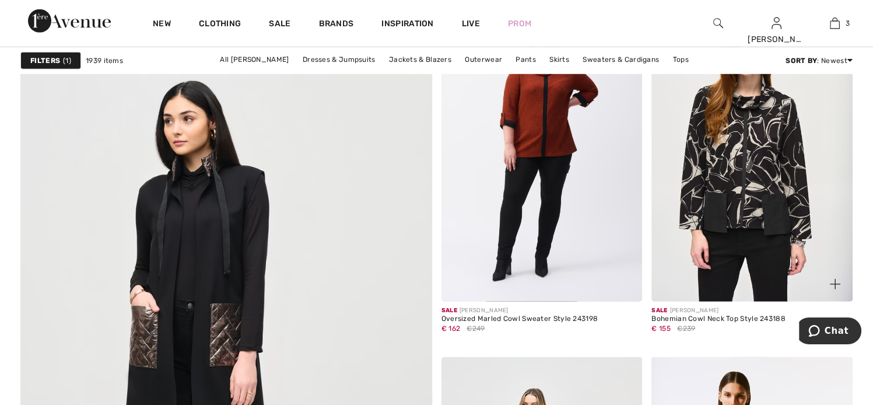
click at [743, 143] on img at bounding box center [751, 150] width 201 height 301
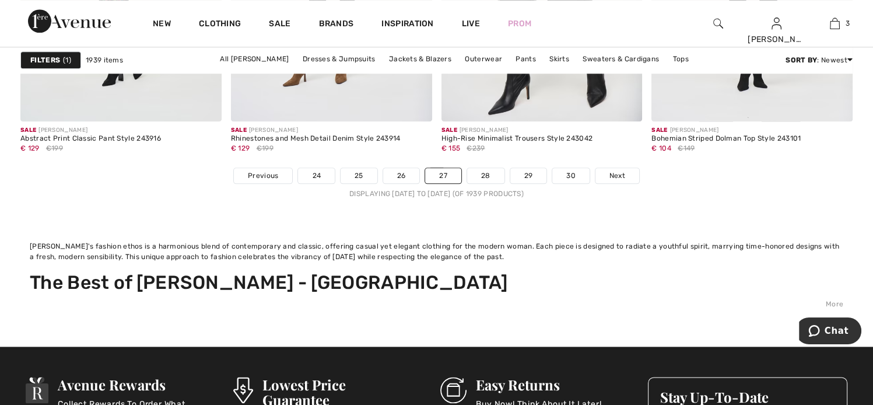
scroll to position [5725, 0]
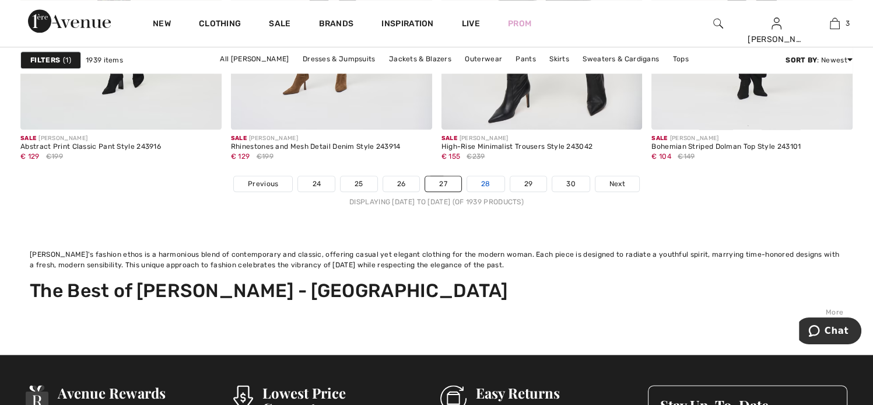
click at [494, 185] on link "28" at bounding box center [485, 183] width 37 height 15
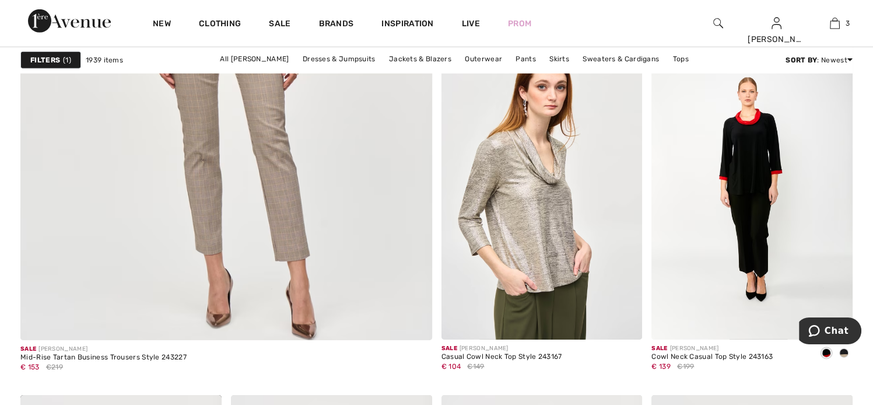
scroll to position [3643, 0]
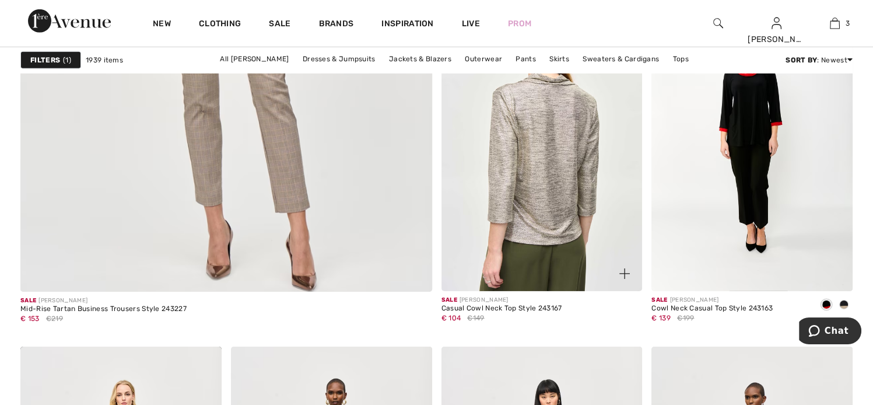
click at [559, 198] on img at bounding box center [541, 140] width 201 height 301
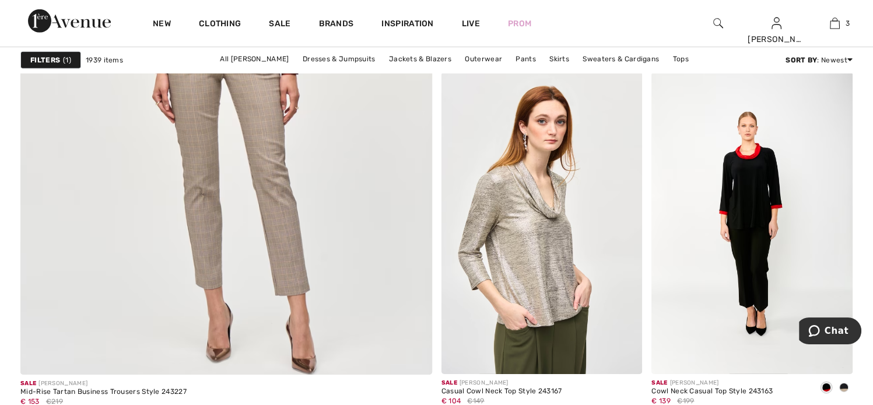
scroll to position [3552, 0]
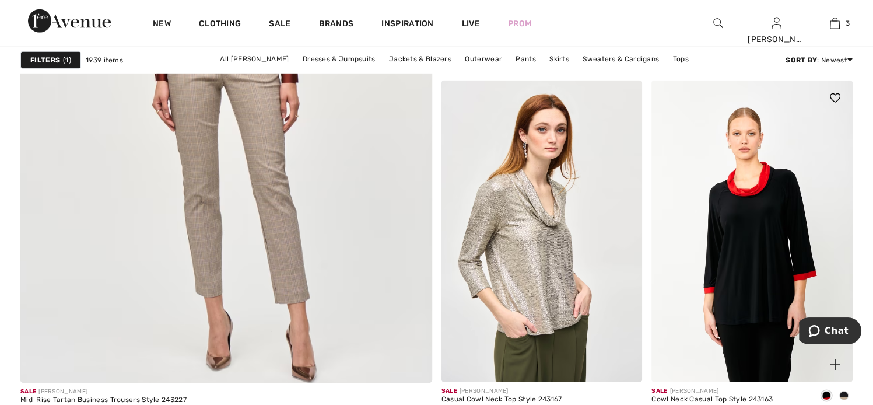
click at [783, 196] on img at bounding box center [751, 230] width 201 height 301
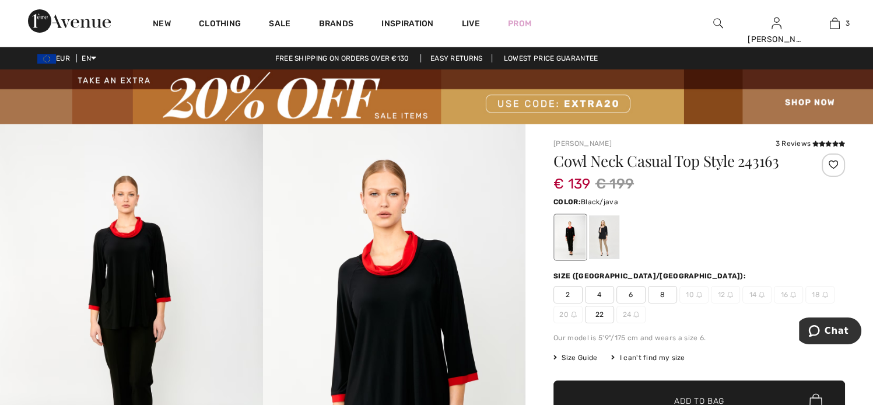
click at [605, 237] on div at bounding box center [604, 237] width 30 height 44
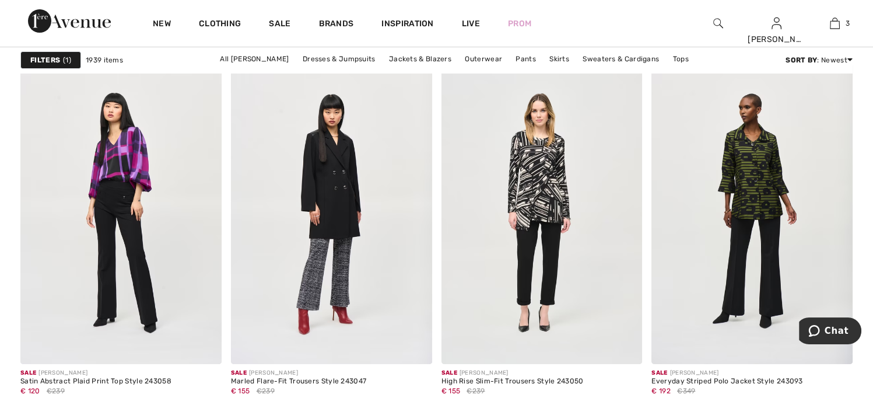
scroll to position [4292, 0]
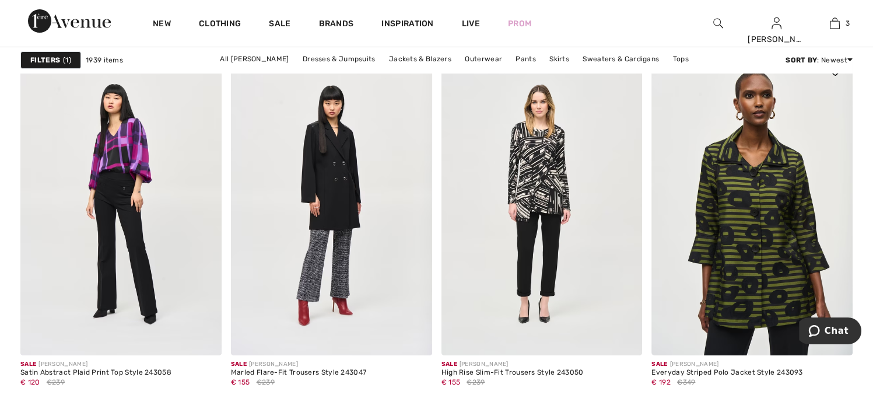
click at [750, 266] on img at bounding box center [751, 204] width 201 height 301
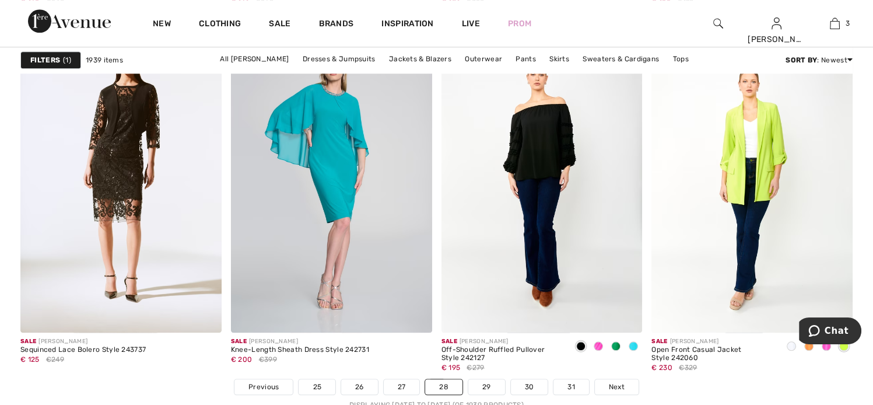
scroll to position [5498, 0]
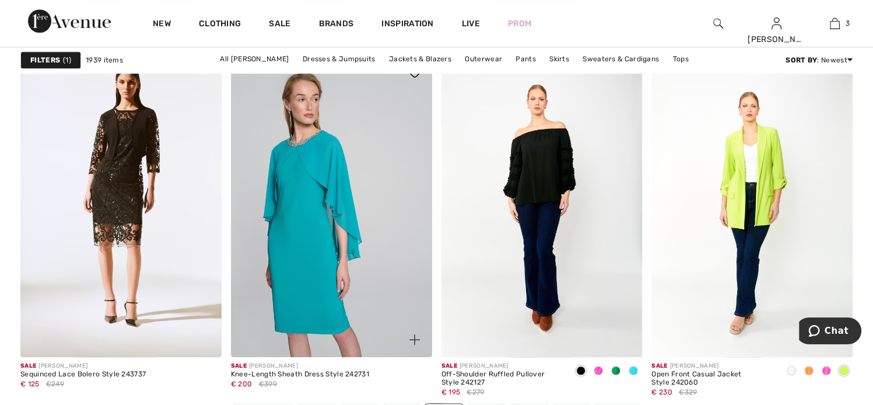
click at [327, 193] on img at bounding box center [331, 205] width 201 height 301
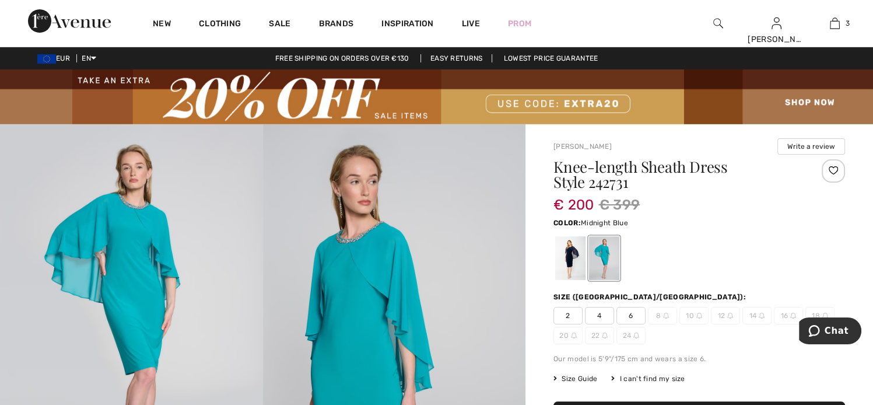
click at [567, 256] on div at bounding box center [570, 258] width 30 height 44
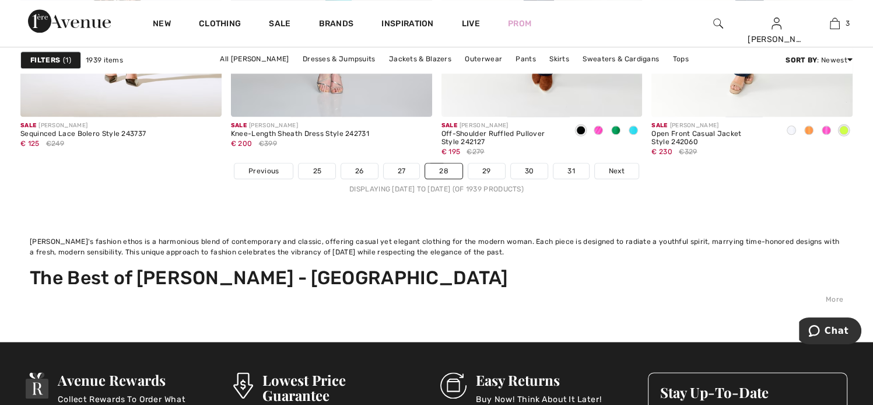
scroll to position [5609, 0]
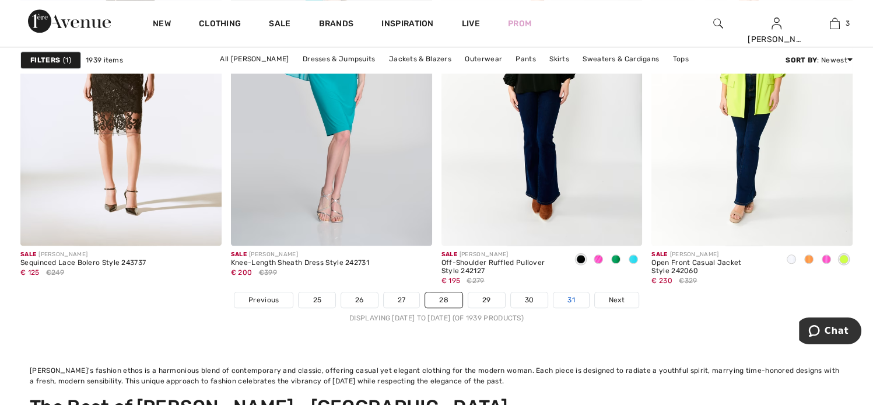
click at [567, 298] on link "31" at bounding box center [571, 299] width 36 height 15
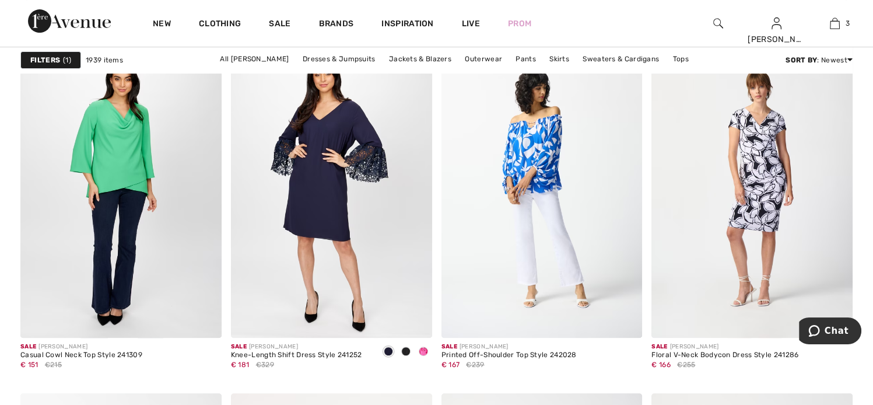
scroll to position [4796, 0]
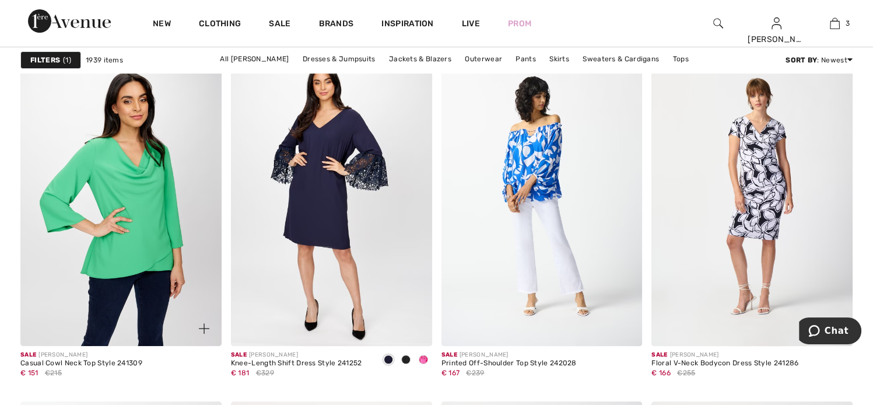
click at [111, 187] on img at bounding box center [120, 194] width 201 height 301
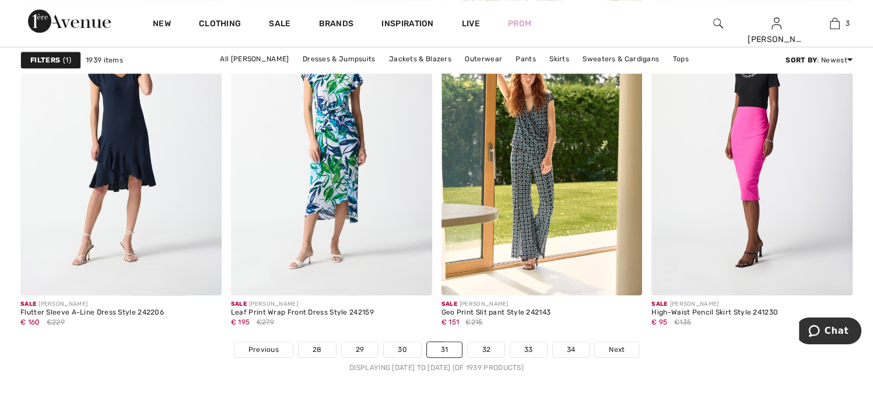
scroll to position [5544, 0]
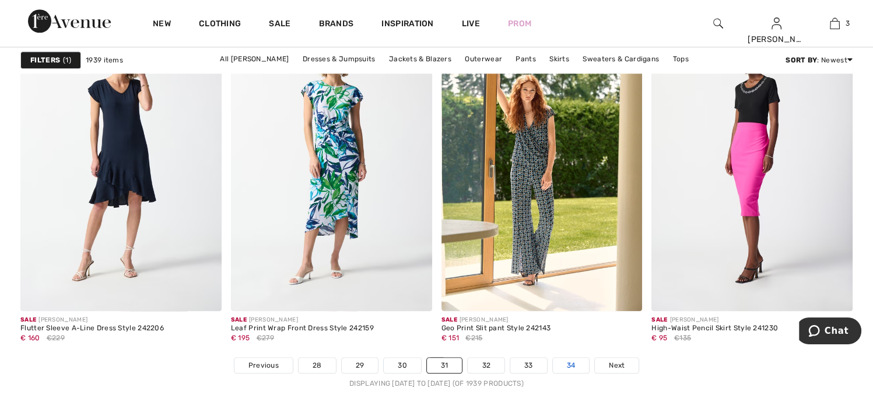
click at [567, 360] on link "34" at bounding box center [571, 364] width 37 height 15
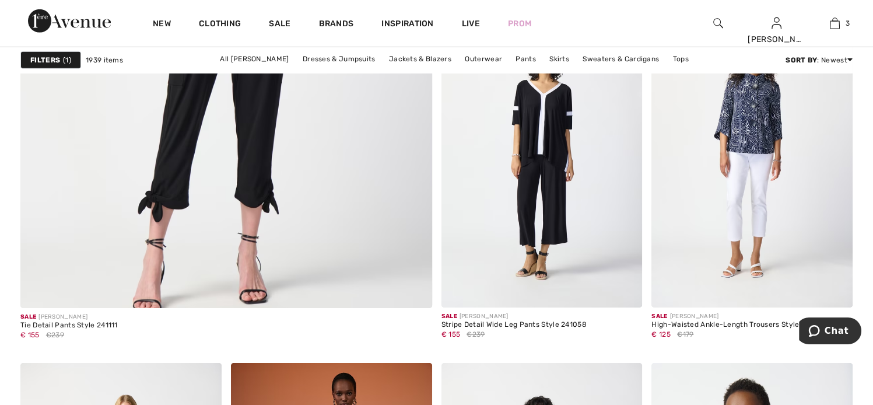
scroll to position [3538, 0]
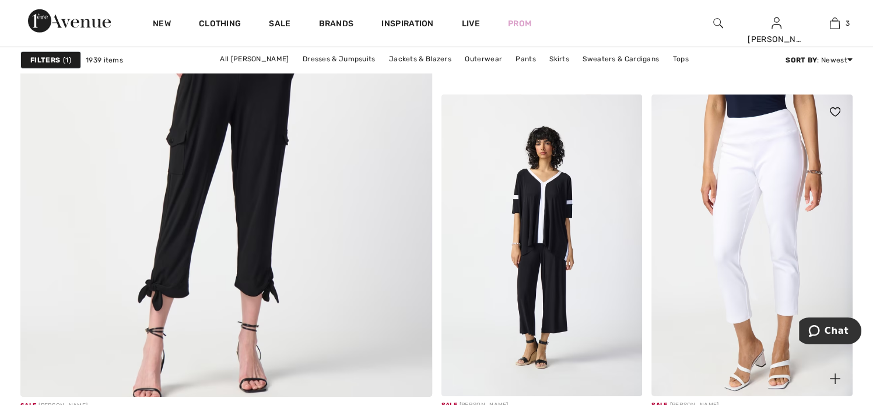
click at [776, 190] on img at bounding box center [751, 244] width 201 height 301
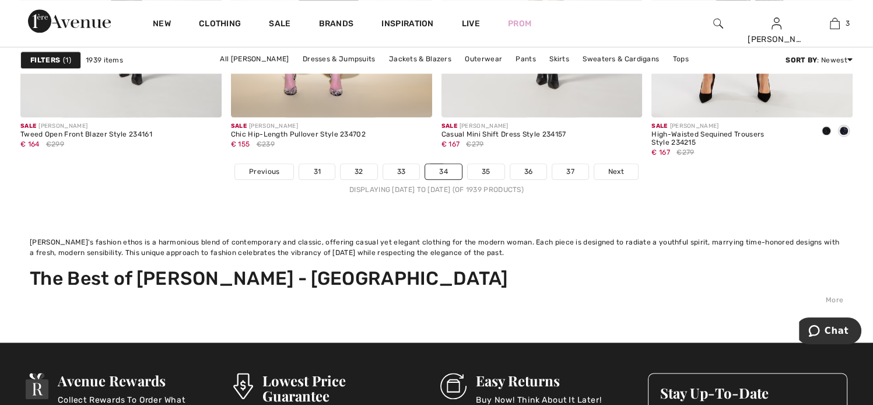
scroll to position [5745, 0]
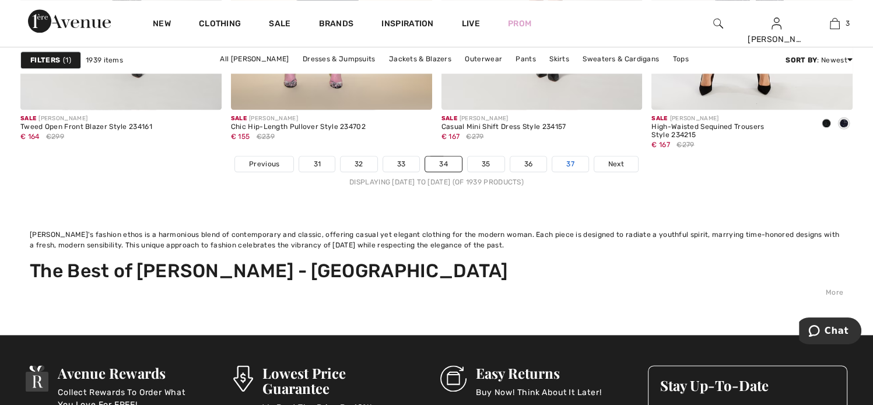
click at [569, 159] on link "37" at bounding box center [570, 163] width 36 height 15
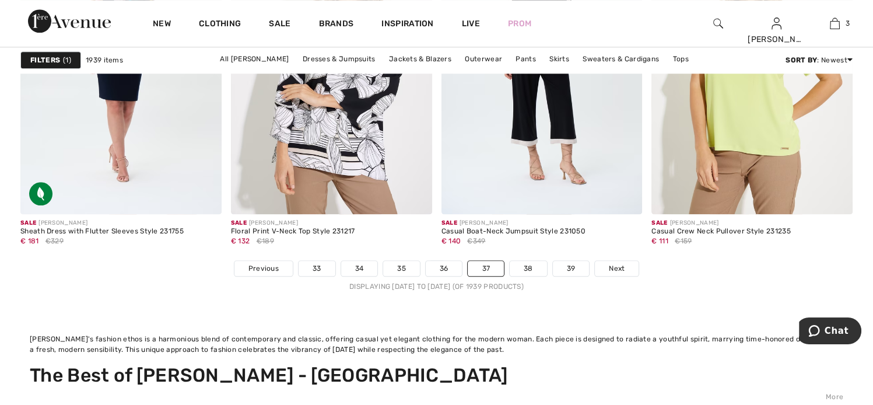
scroll to position [5681, 0]
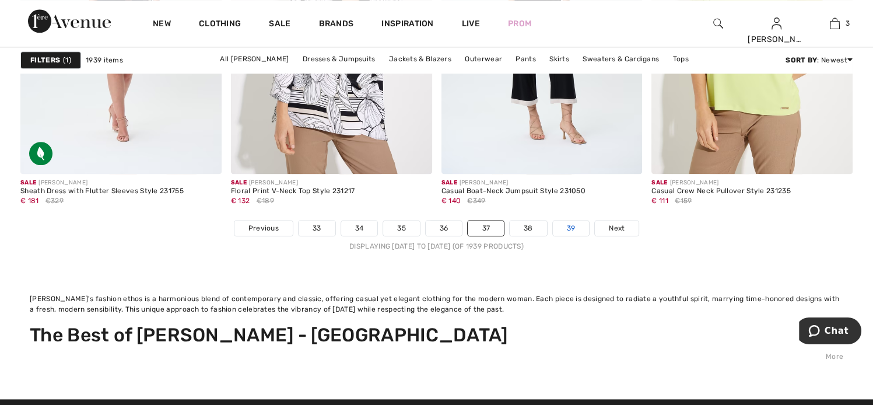
click at [576, 223] on link "39" at bounding box center [571, 227] width 37 height 15
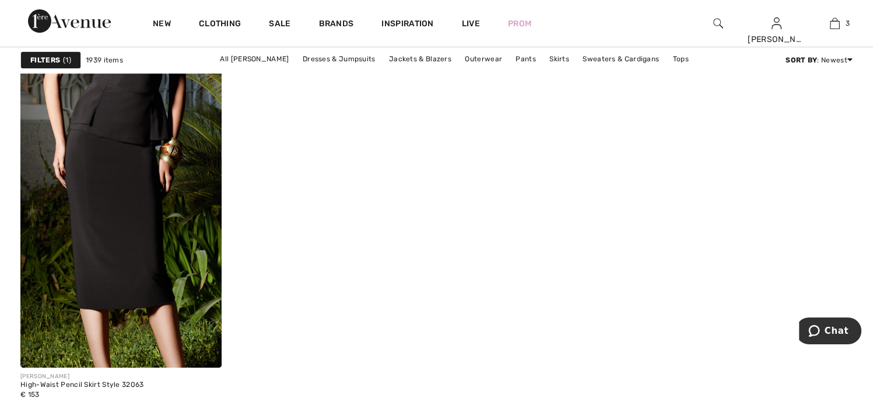
scroll to position [4789, 0]
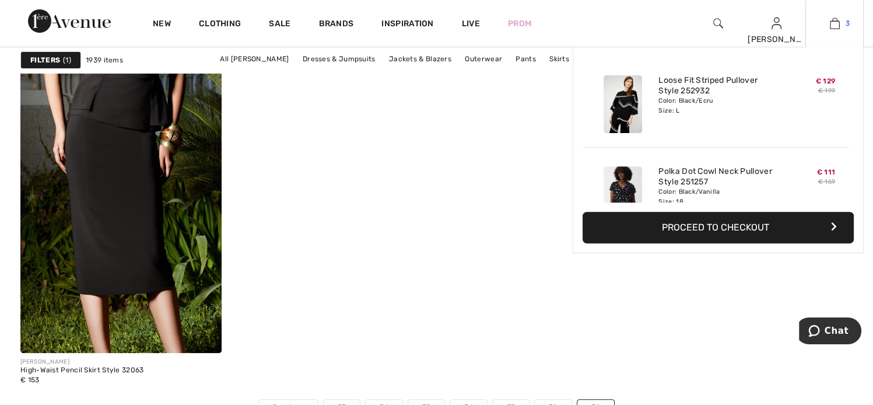
click at [835, 26] on img at bounding box center [834, 23] width 10 height 14
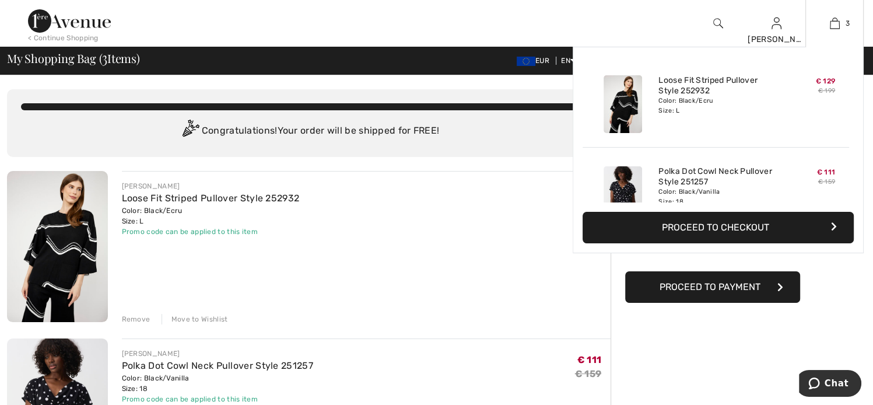
click at [743, 230] on button "Proceed to Checkout" at bounding box center [717, 227] width 271 height 31
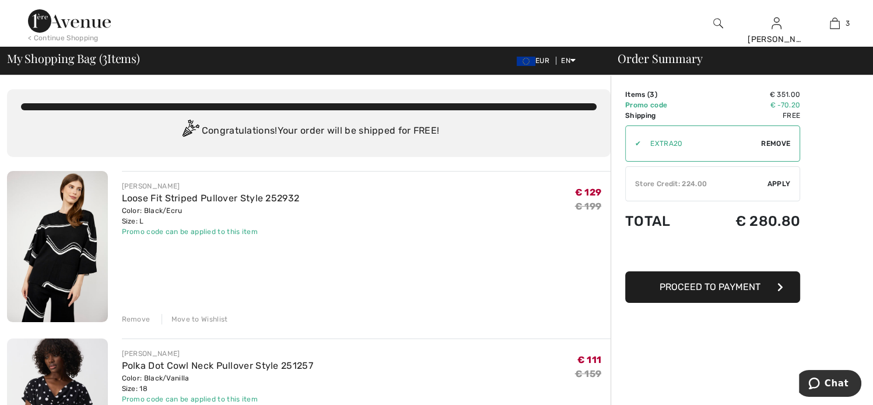
click at [774, 185] on span "Apply" at bounding box center [778, 183] width 23 height 10
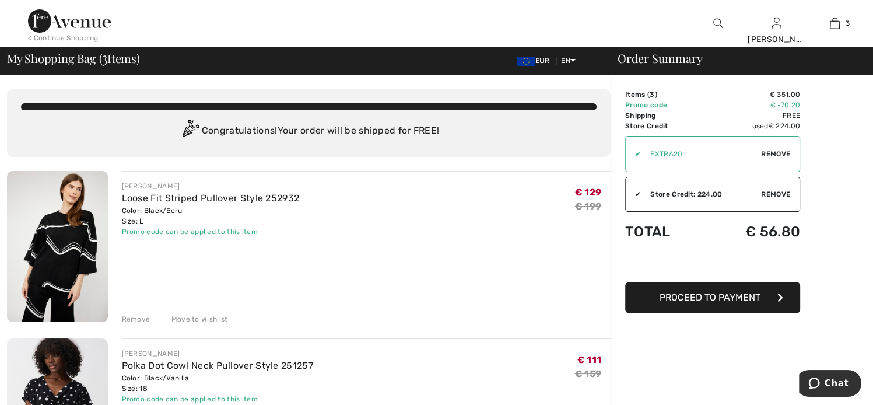
click at [664, 300] on span "Proceed to Payment" at bounding box center [709, 296] width 101 height 11
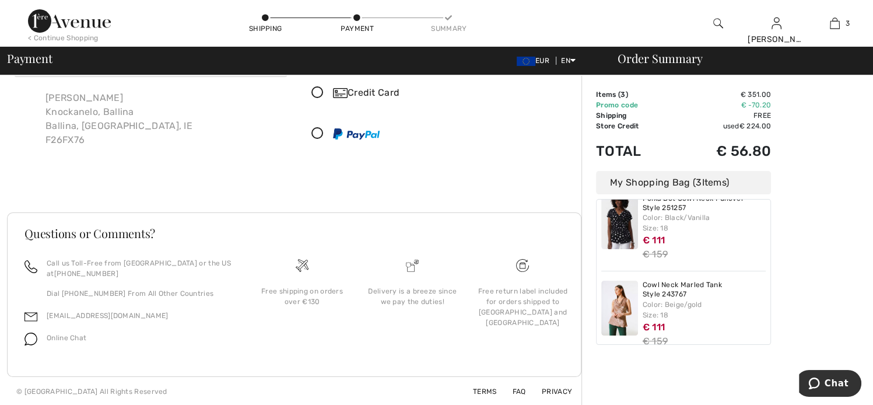
scroll to position [123, 0]
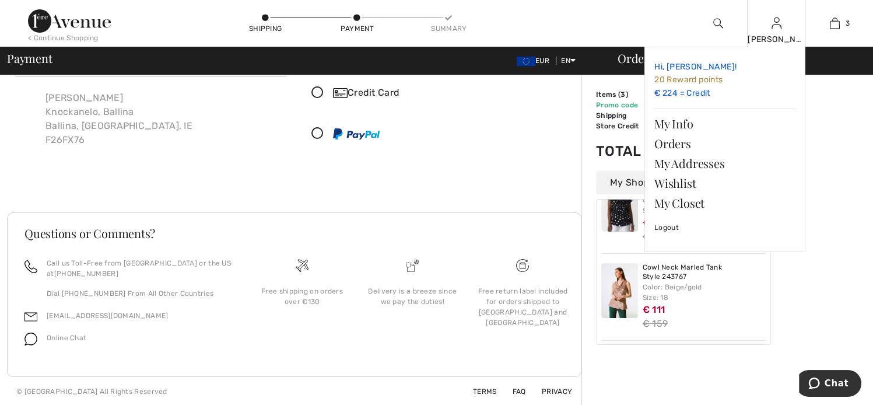
click at [677, 82] on span "20 Reward points" at bounding box center [688, 80] width 68 height 10
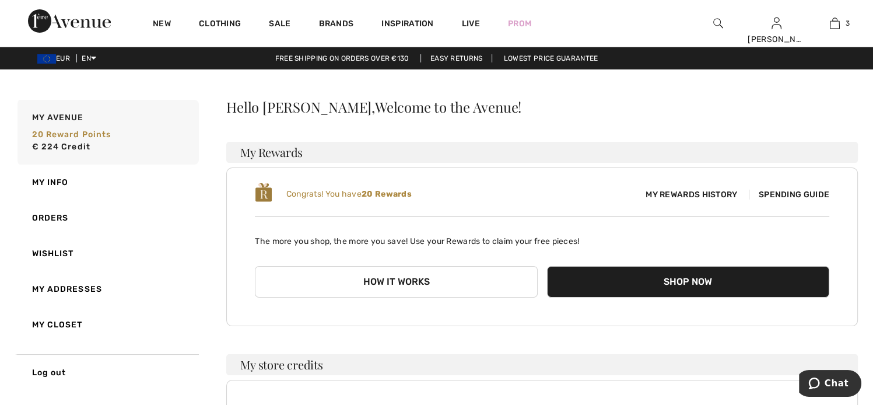
click at [381, 284] on button "How it works" at bounding box center [396, 281] width 282 height 31
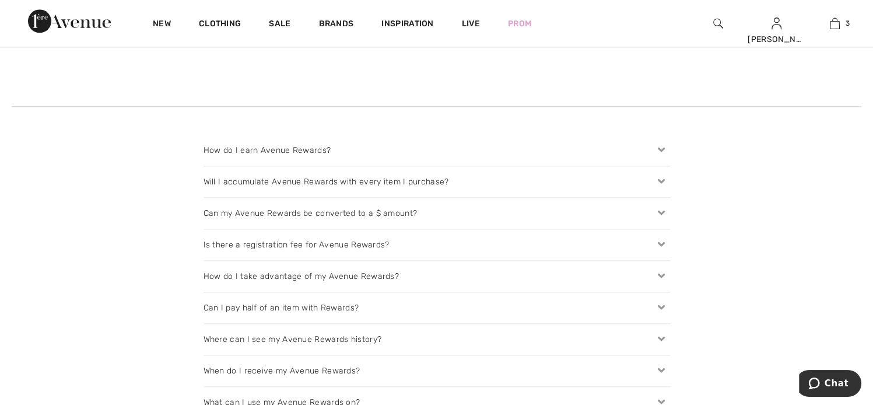
scroll to position [1217, 0]
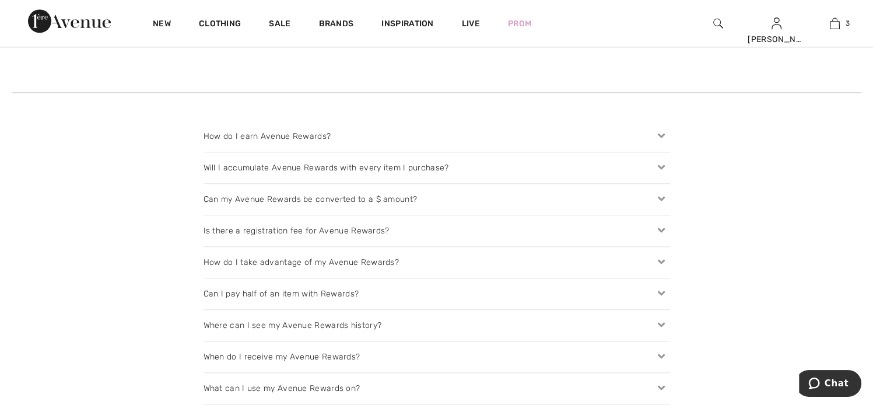
click at [662, 194] on icon at bounding box center [661, 199] width 16 height 12
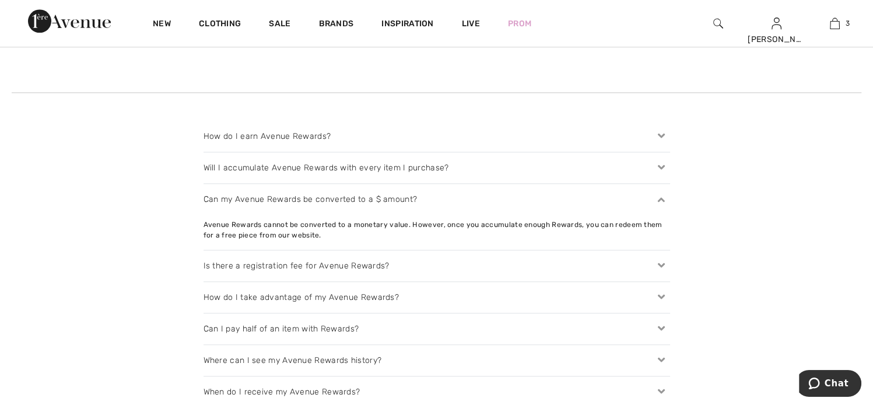
click at [663, 134] on icon at bounding box center [661, 136] width 16 height 12
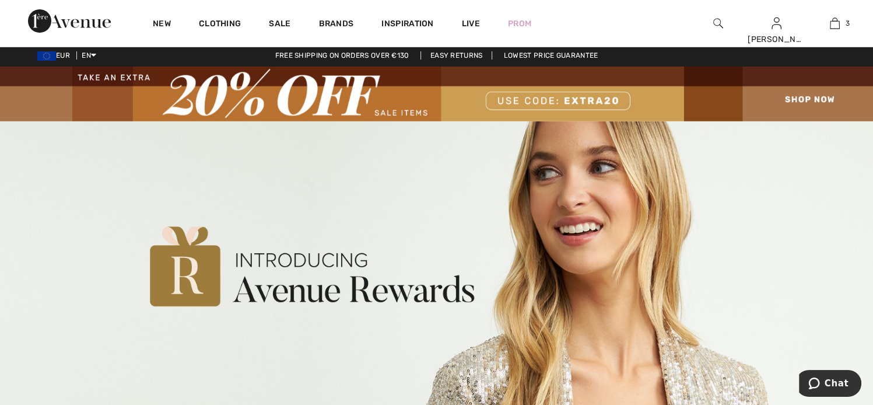
scroll to position [0, 0]
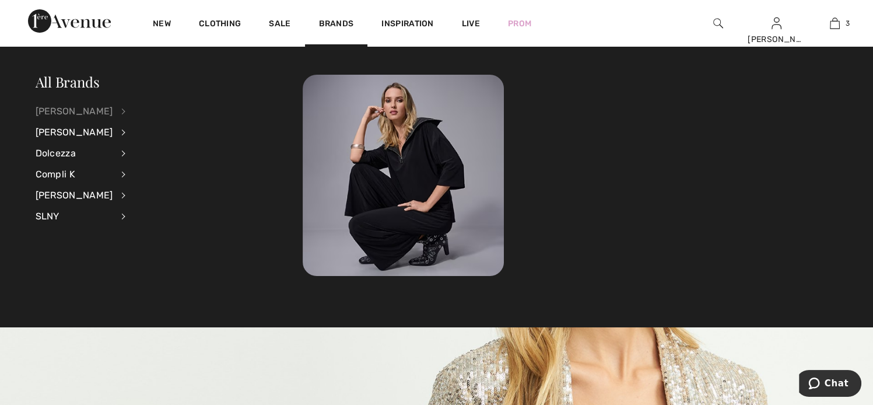
click at [85, 112] on div "[PERSON_NAME]" at bounding box center [75, 111] width 78 height 21
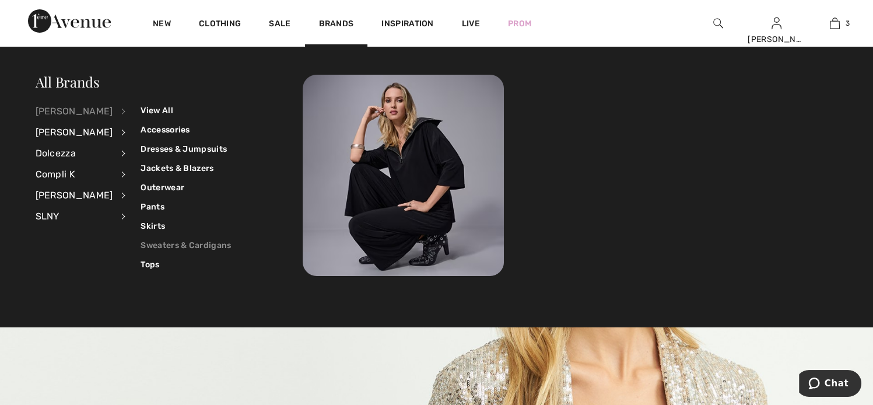
click at [148, 246] on link "Sweaters & Cardigans" at bounding box center [185, 244] width 90 height 19
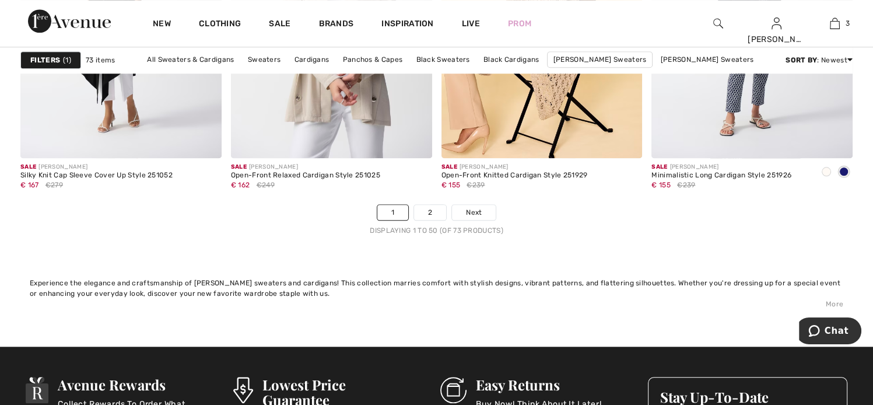
scroll to position [5435, 0]
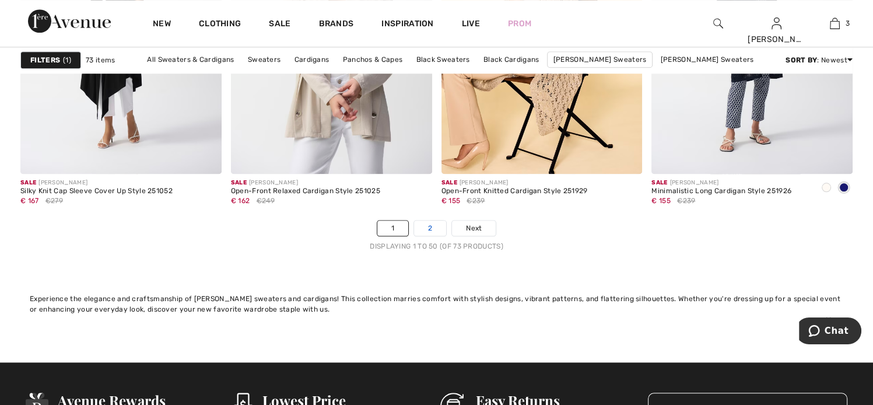
click at [417, 226] on link "2" at bounding box center [430, 227] width 32 height 15
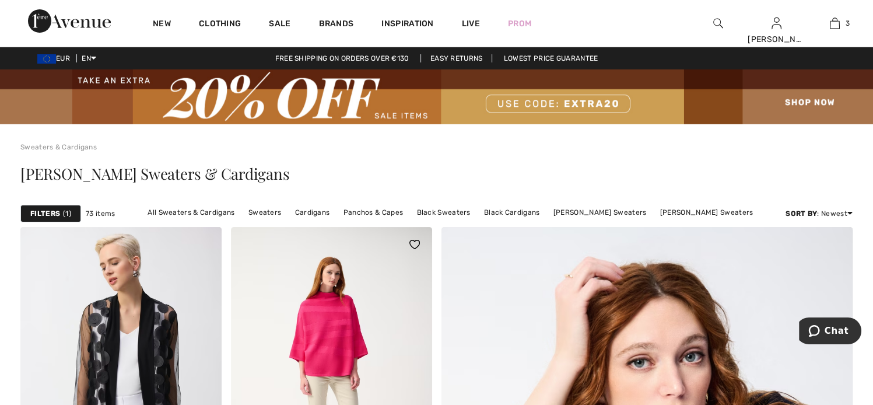
click at [391, 333] on img at bounding box center [331, 377] width 201 height 301
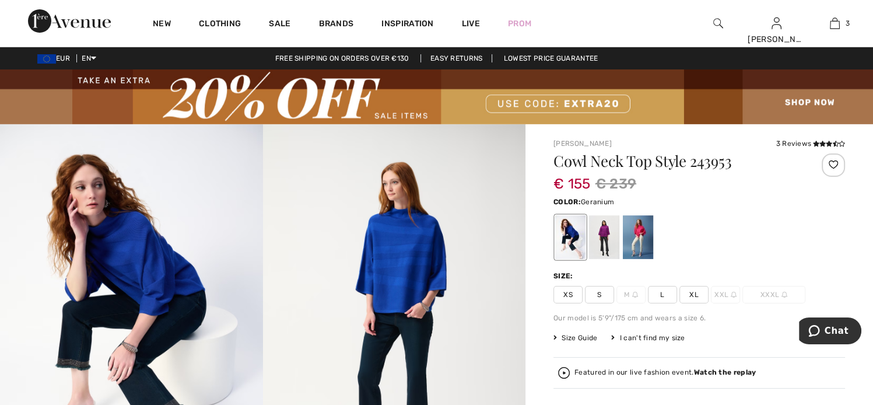
click at [637, 234] on div at bounding box center [637, 237] width 30 height 44
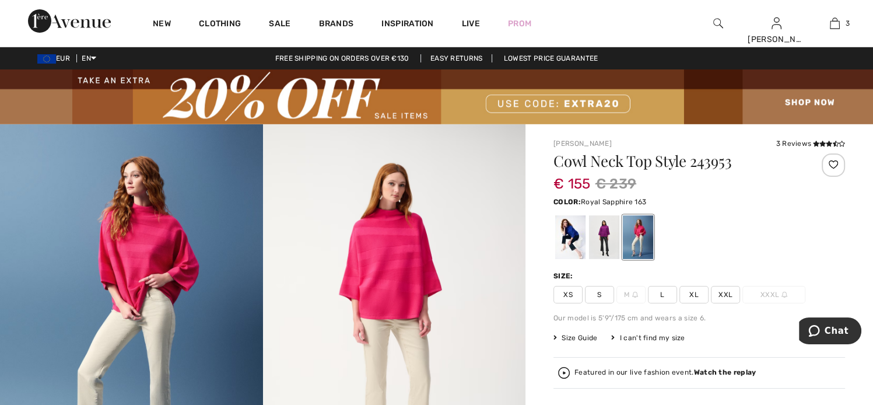
click at [569, 238] on div at bounding box center [570, 237] width 30 height 44
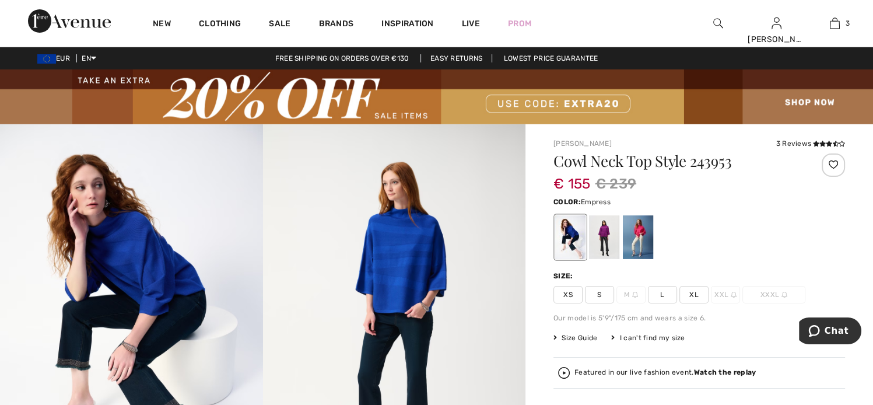
click at [606, 240] on div at bounding box center [604, 237] width 30 height 44
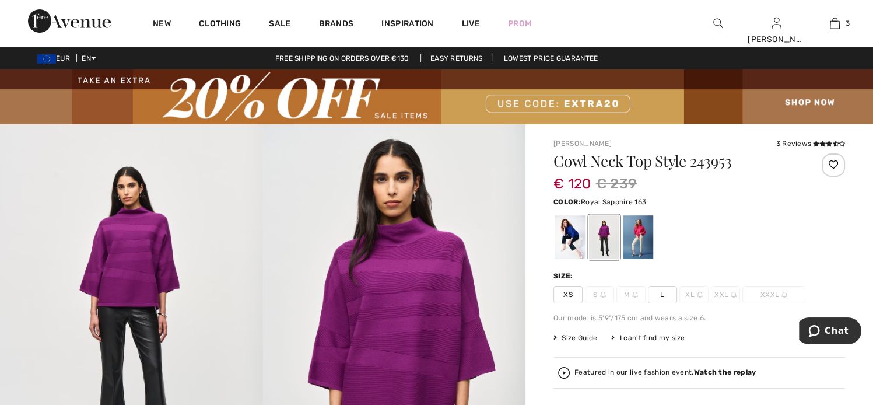
click at [574, 226] on div at bounding box center [570, 237] width 30 height 44
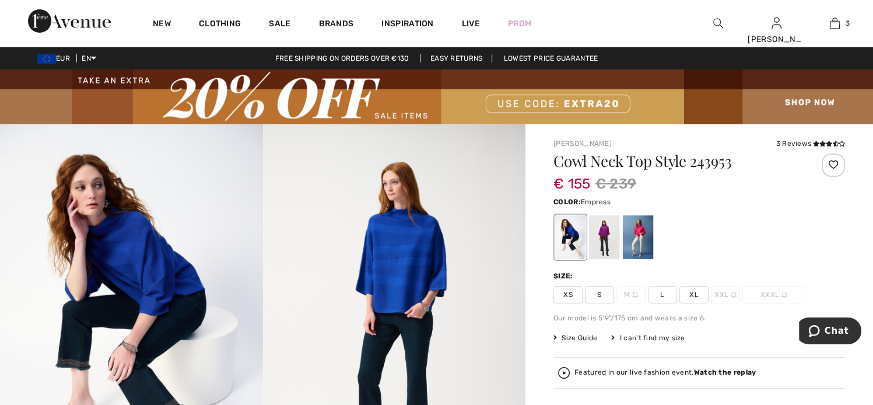
click at [606, 233] on div at bounding box center [604, 237] width 30 height 44
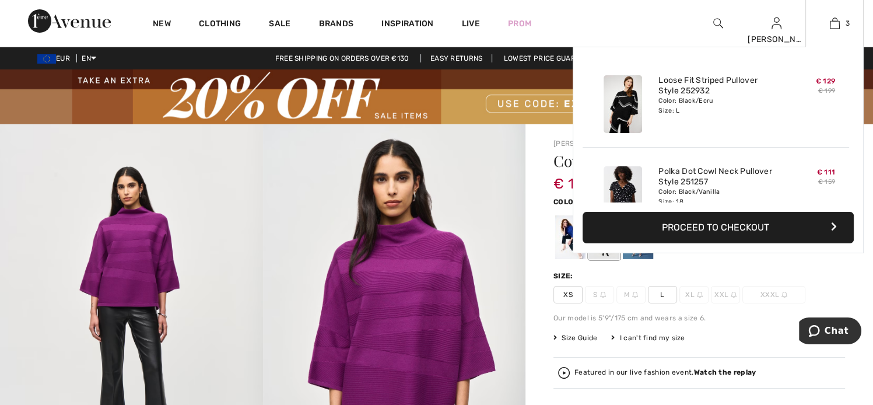
click at [680, 223] on button "Proceed to Checkout" at bounding box center [717, 227] width 271 height 31
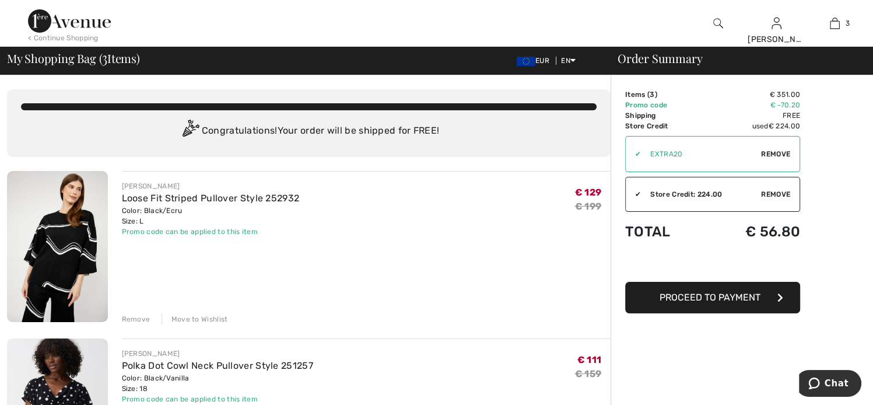
click at [726, 298] on span "Proceed to Payment" at bounding box center [709, 296] width 101 height 11
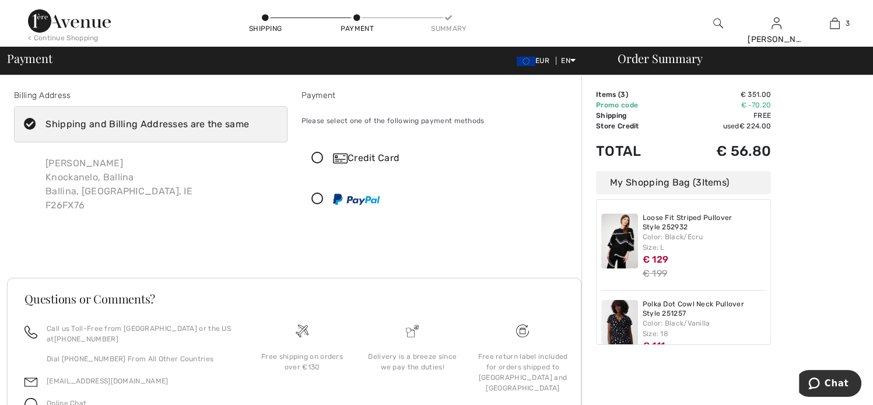
click at [661, 231] on div "Color: Black/Ecru Size: L" at bounding box center [704, 241] width 124 height 21
click at [651, 215] on link "Loose Fit Striped Pullover Style 252932" at bounding box center [704, 222] width 124 height 18
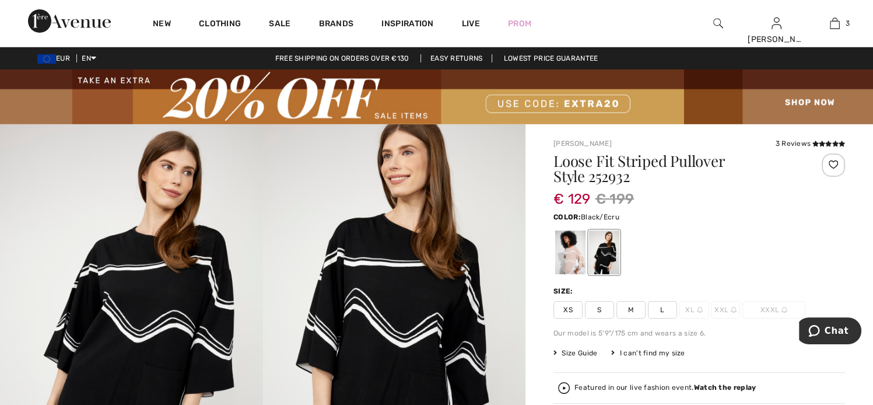
click at [568, 347] on span "Size Guide" at bounding box center [575, 352] width 44 height 10
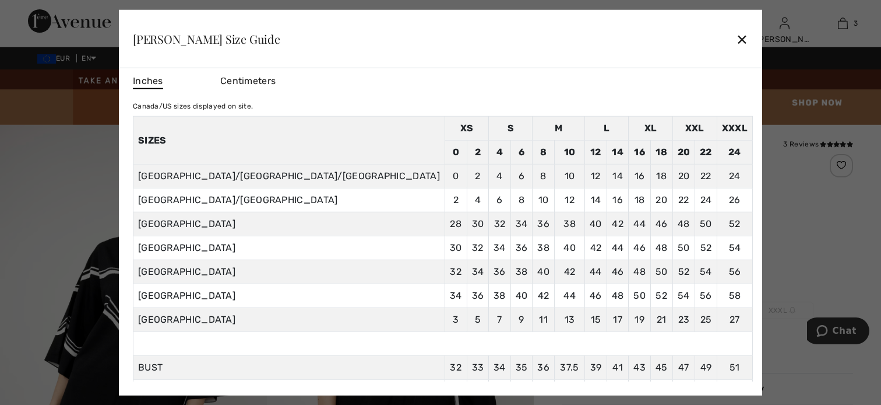
scroll to position [13, 0]
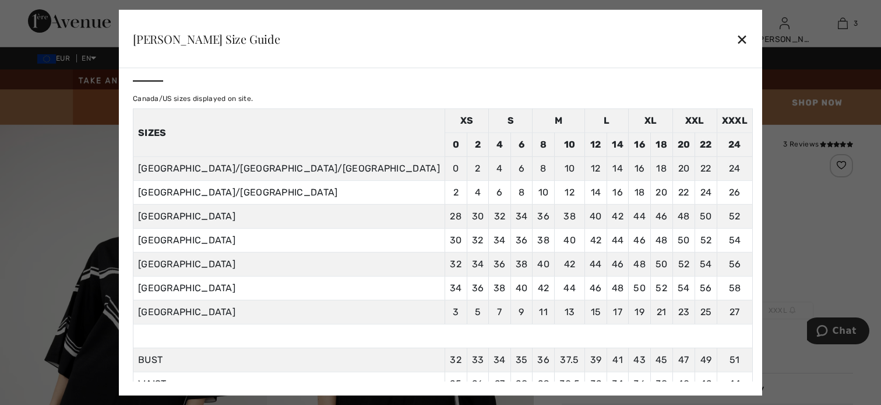
drag, startPoint x: 656, startPoint y: 164, endPoint x: 657, endPoint y: 187, distance: 23.3
click at [657, 187] on div "Inches Centimeters Canada/US sizes displayed on site. Sizes XS S M L XL XXL XXX…" at bounding box center [440, 231] width 643 height 327
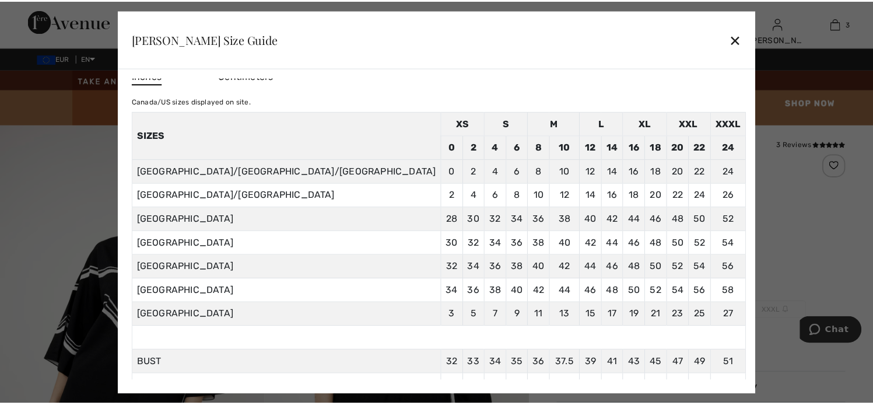
scroll to position [0, 0]
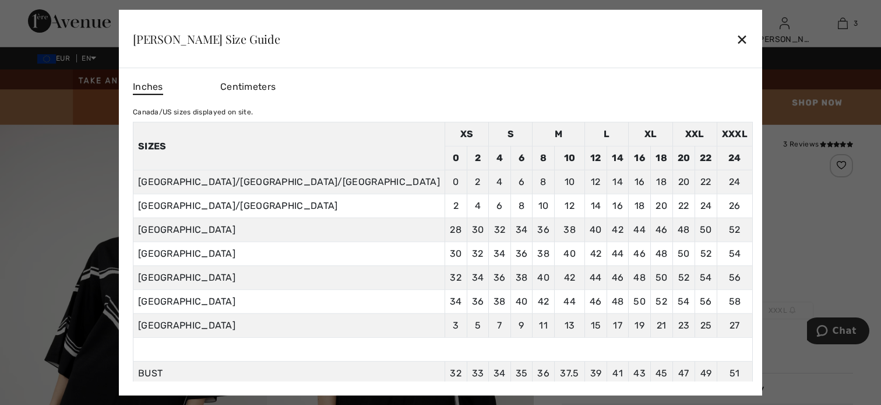
click at [736, 34] on div "✕" at bounding box center [742, 39] width 12 height 24
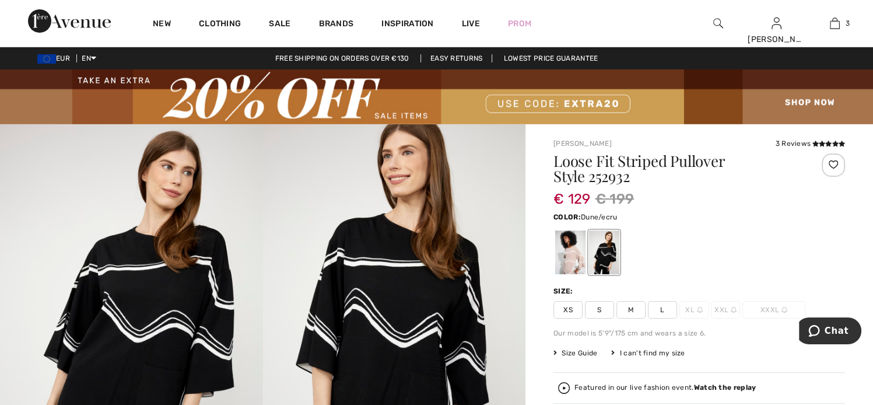
click at [568, 266] on div at bounding box center [570, 252] width 30 height 44
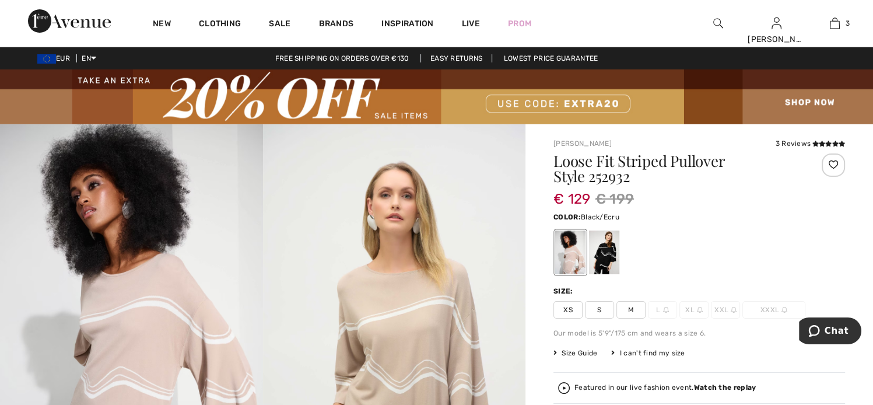
click at [602, 254] on div at bounding box center [604, 252] width 30 height 44
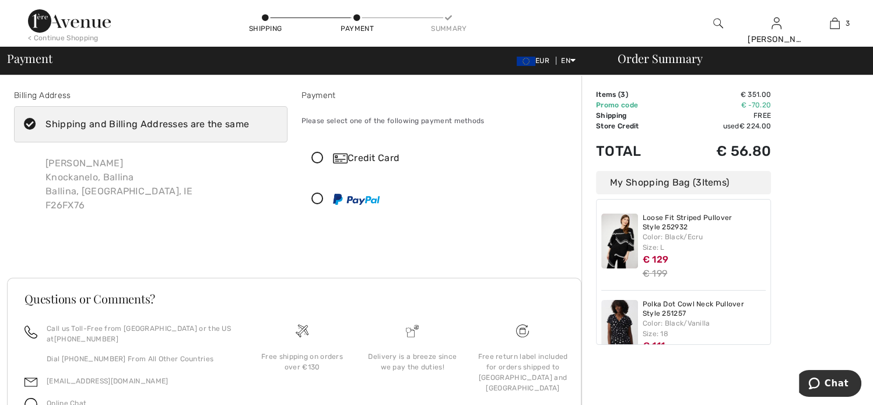
click at [635, 316] on img at bounding box center [619, 327] width 37 height 55
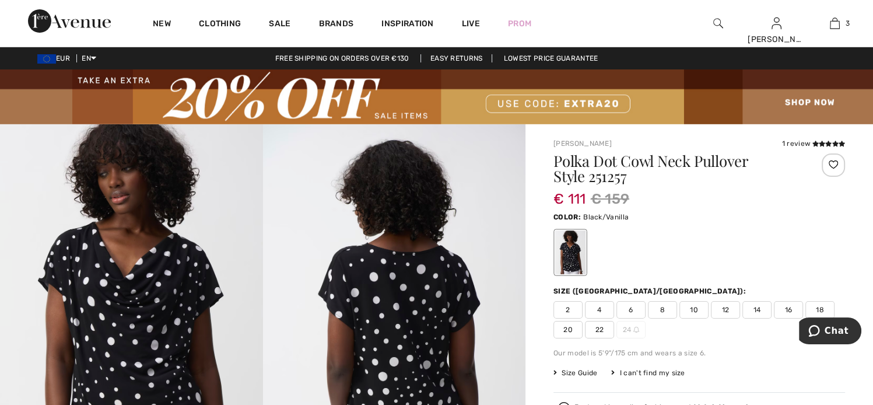
click at [581, 371] on span "Size Guide" at bounding box center [575, 372] width 44 height 10
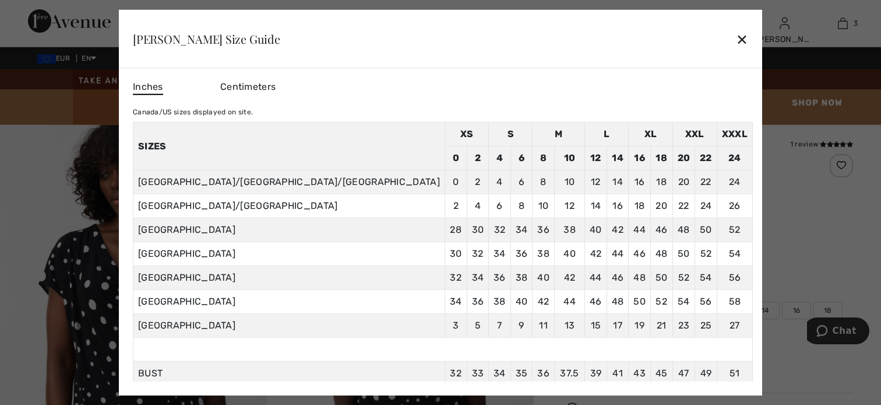
click at [736, 40] on div "✕" at bounding box center [742, 39] width 12 height 24
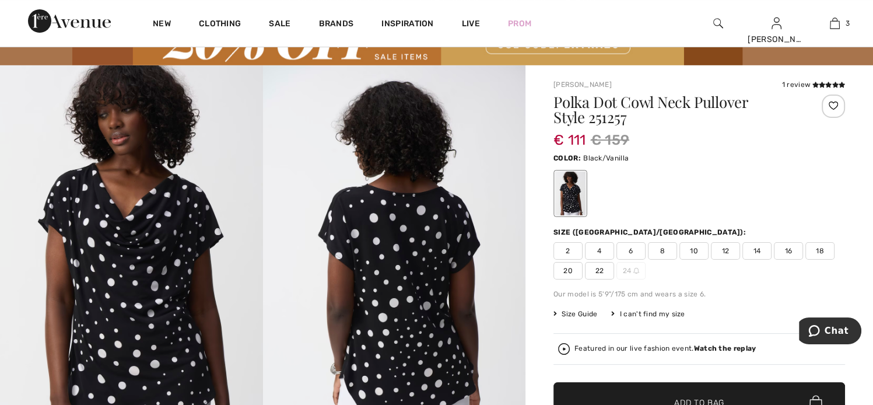
scroll to position [63, 0]
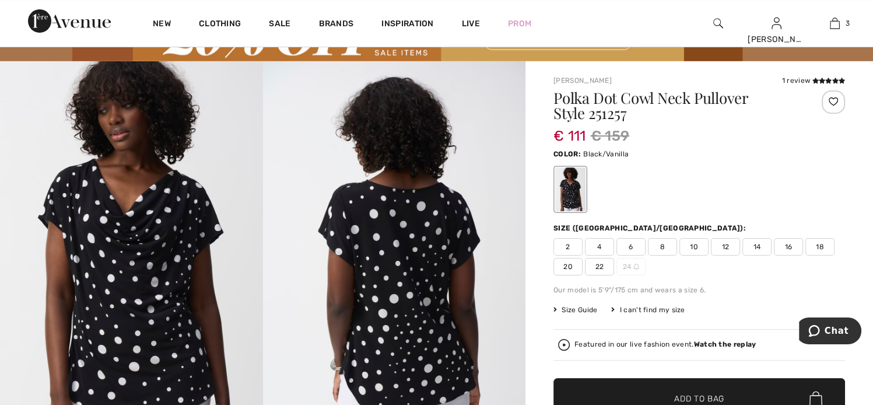
click at [791, 241] on span "16" at bounding box center [787, 246] width 29 height 17
click at [571, 308] on span "Size Guide" at bounding box center [575, 309] width 44 height 10
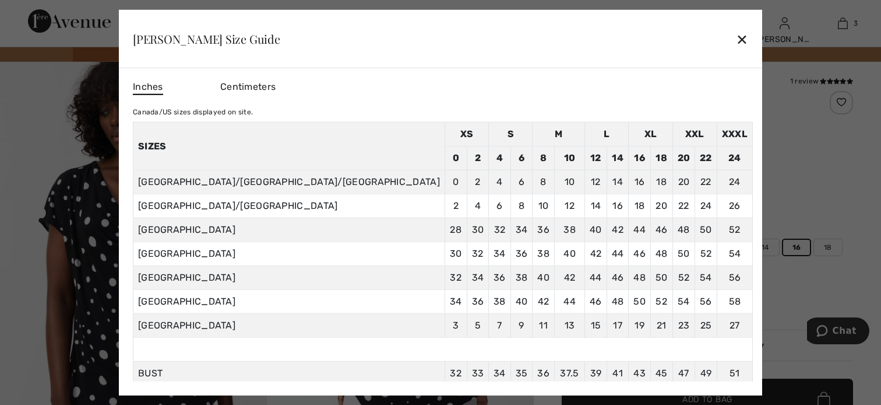
click at [673, 308] on td "54" at bounding box center [684, 301] width 23 height 24
click at [736, 42] on div "✕" at bounding box center [742, 39] width 12 height 24
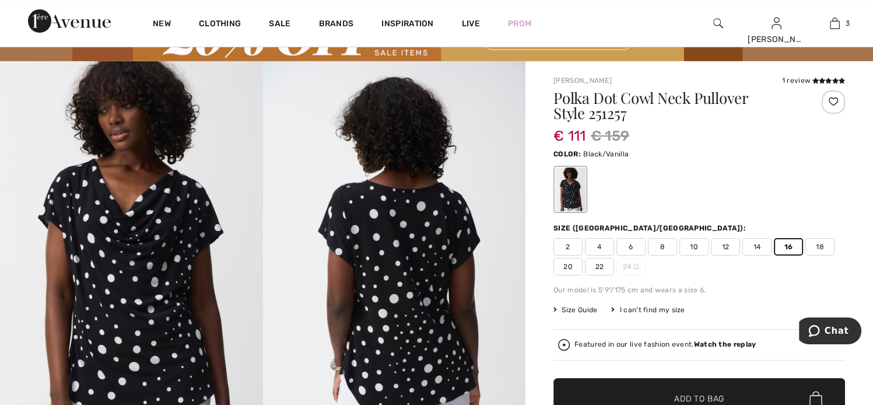
click at [737, 400] on span "✔ Added to Bag Add to Bag" at bounding box center [698, 398] width 291 height 41
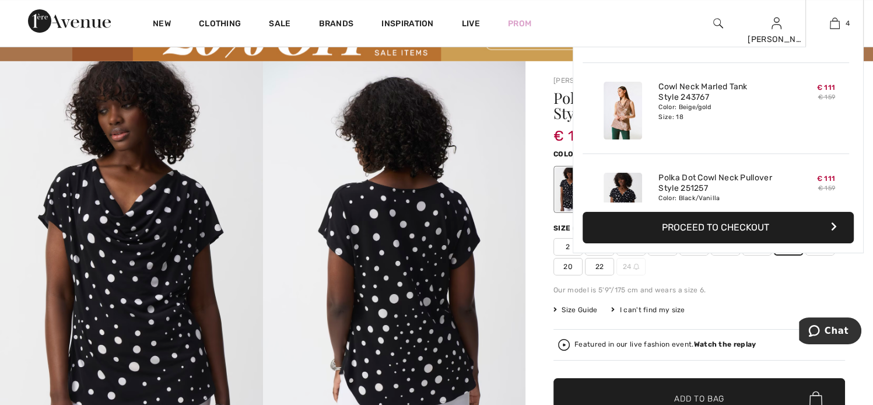
scroll to position [170, 0]
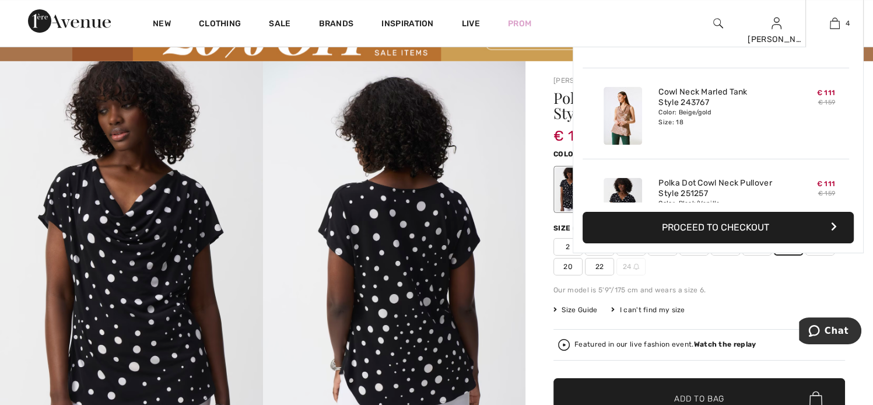
click at [627, 130] on img at bounding box center [622, 116] width 38 height 58
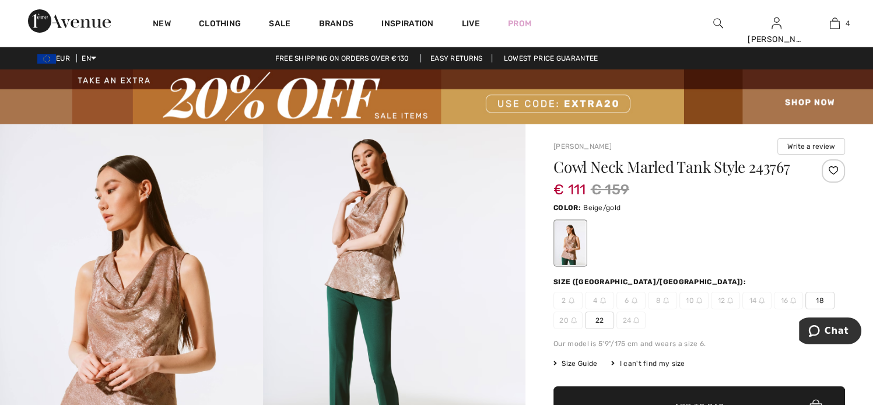
click at [379, 240] on img at bounding box center [394, 320] width 263 height 393
